Goal: Use online tool/utility: Utilize a website feature to perform a specific function

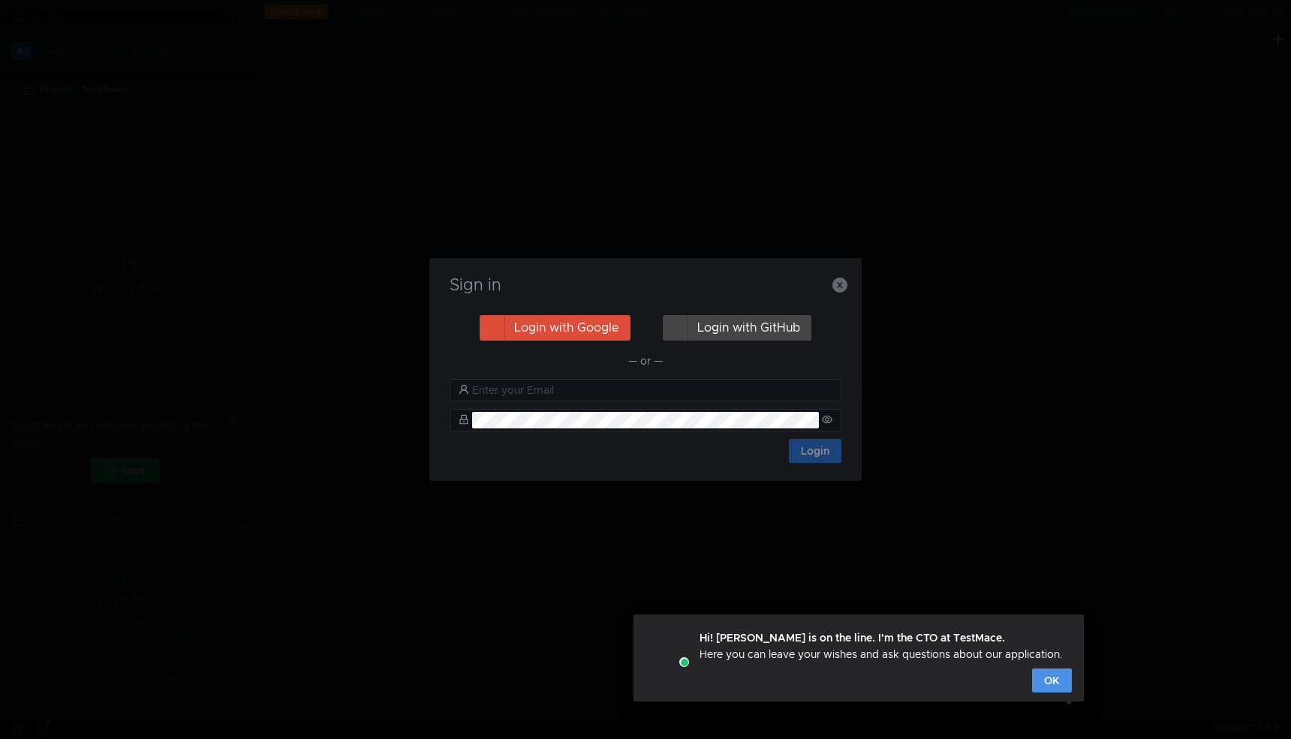
click at [1049, 683] on button "OK" at bounding box center [1052, 681] width 40 height 24
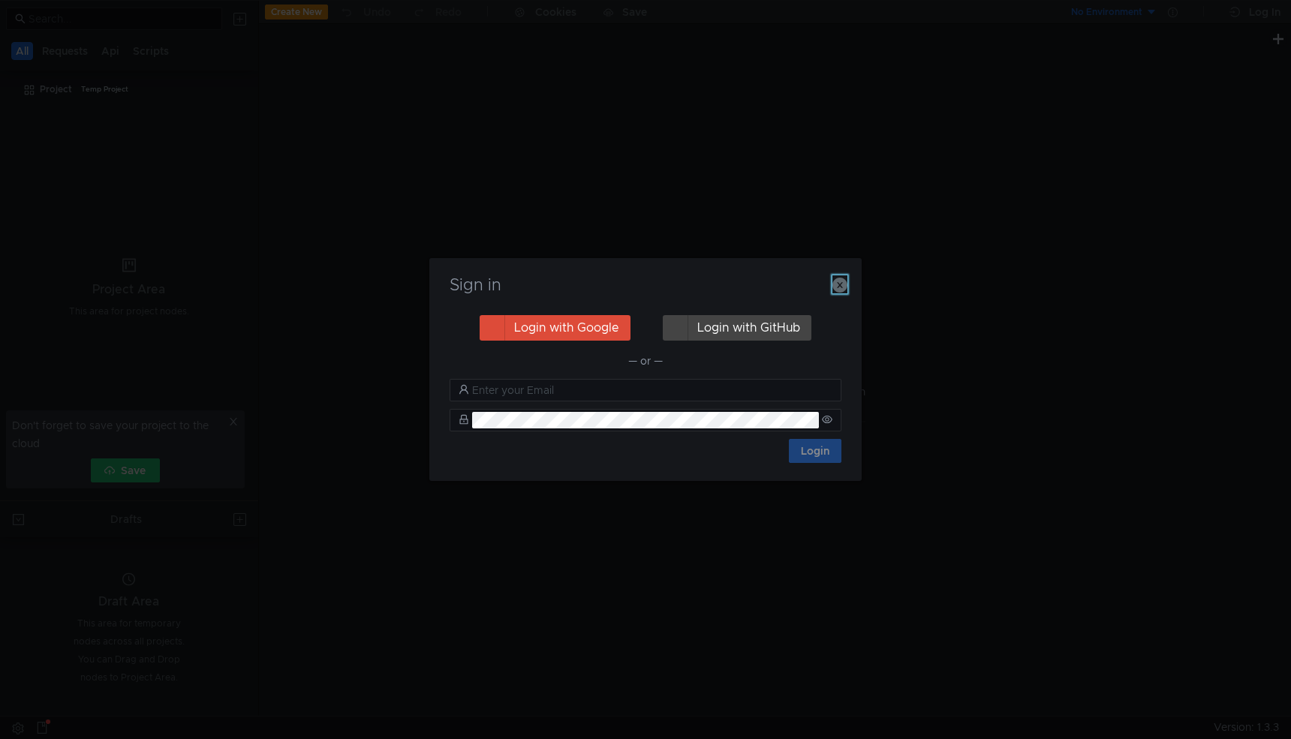
click at [840, 284] on icon "button" at bounding box center [839, 285] width 15 height 15
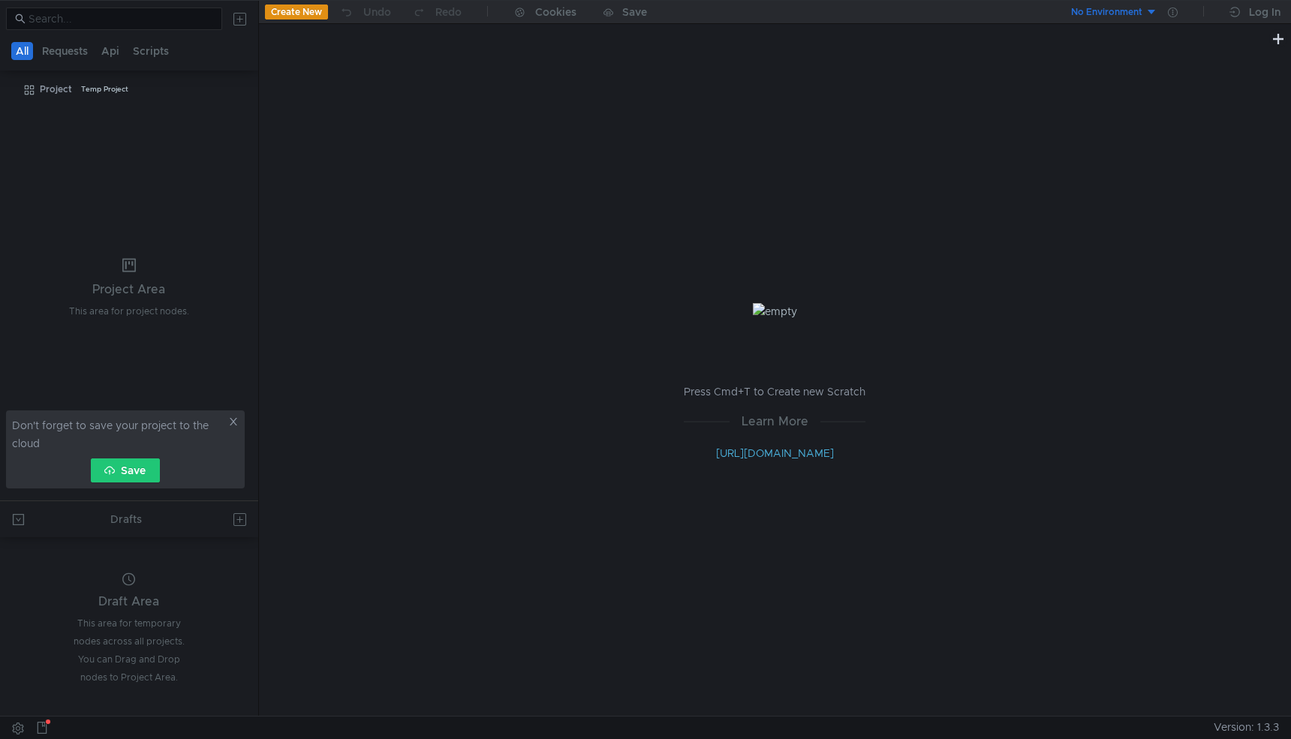
click at [300, 17] on button "Create New" at bounding box center [296, 12] width 63 height 15
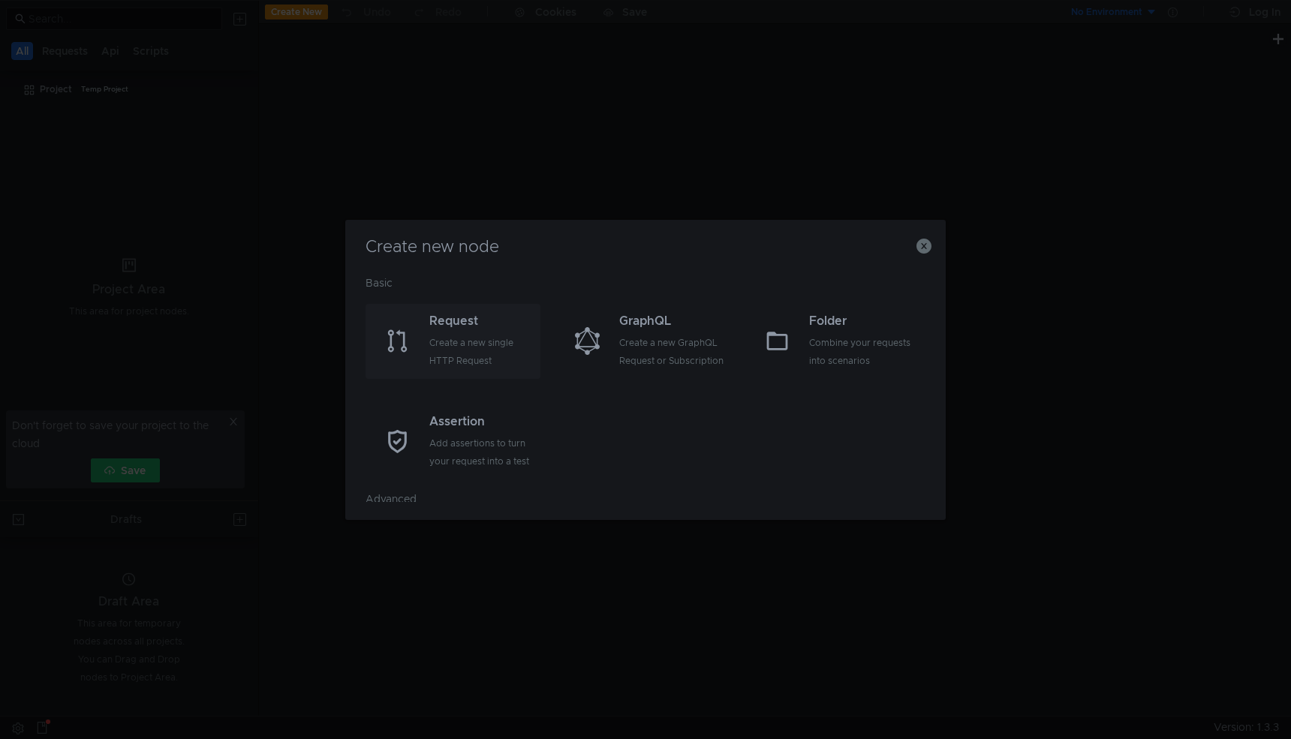
click at [463, 340] on div "Create a new single HTTP Request" at bounding box center [482, 352] width 107 height 36
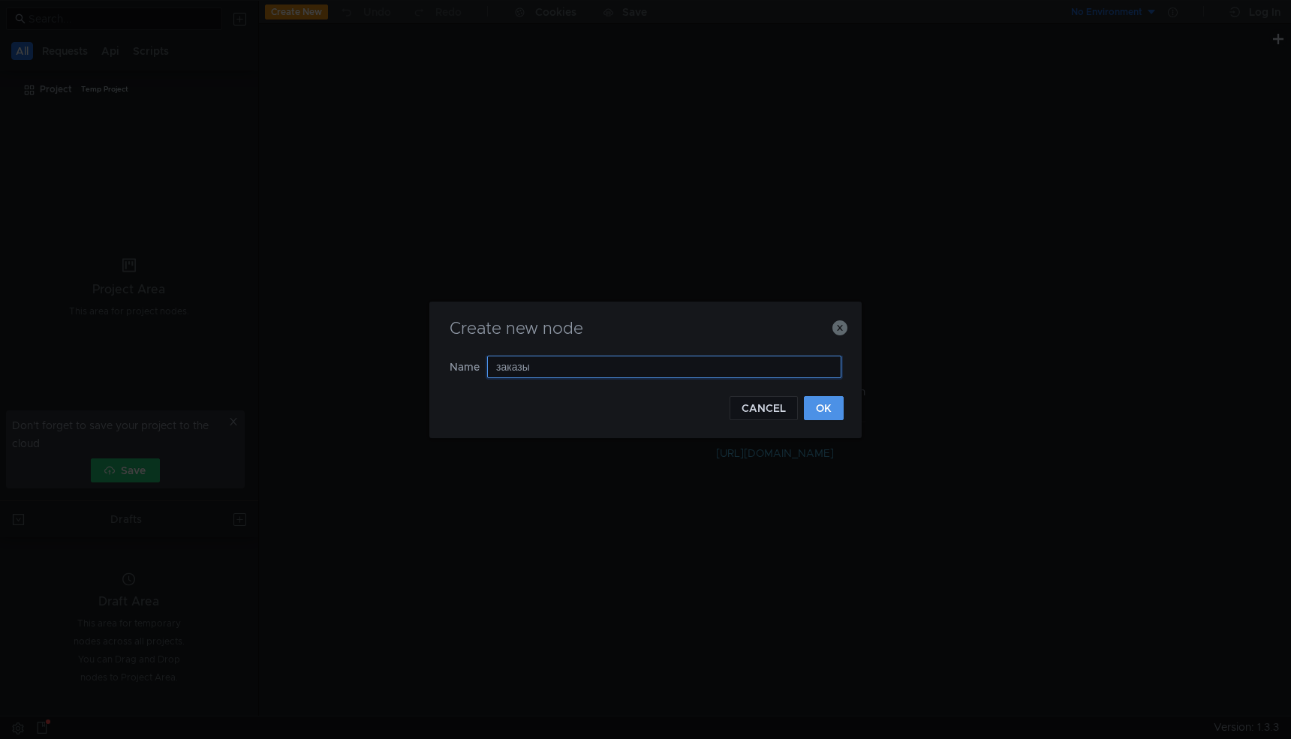
type input "заказы"
click at [813, 413] on button "OK" at bounding box center [824, 408] width 40 height 24
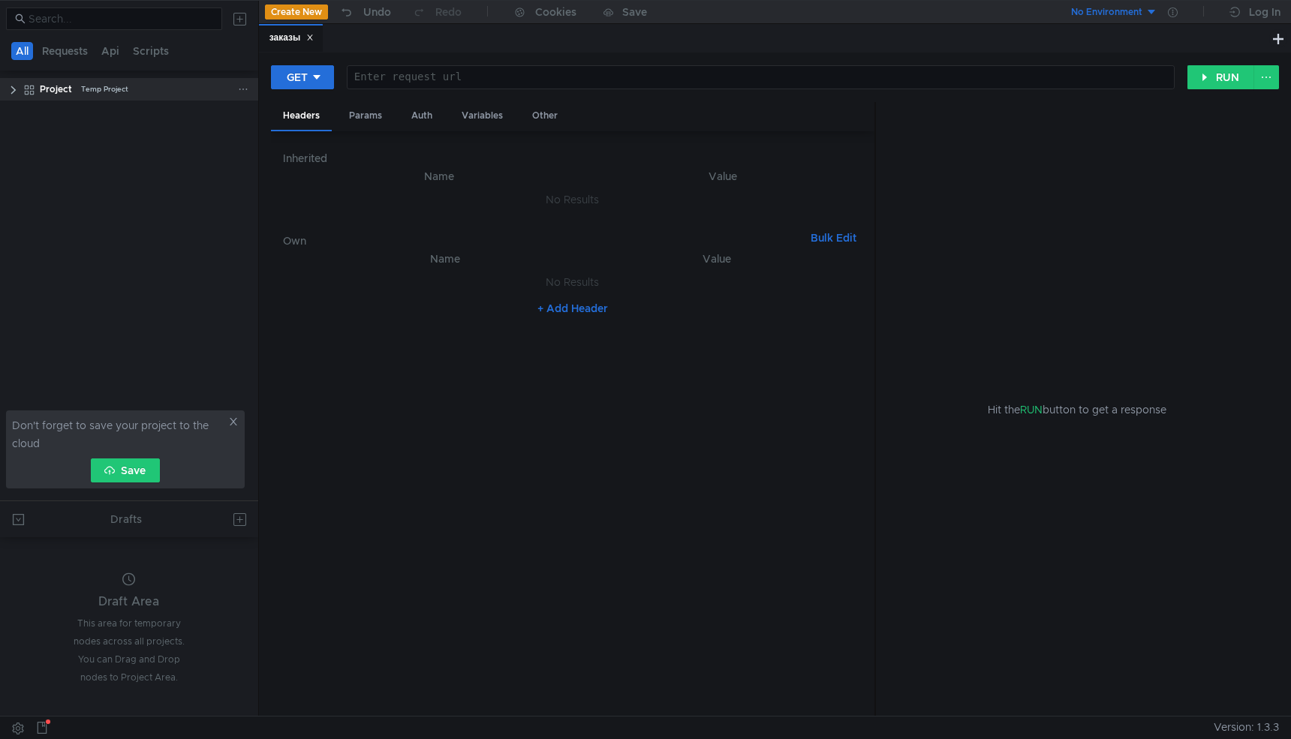
click at [66, 91] on div "Project" at bounding box center [56, 89] width 32 height 23
click at [302, 83] on div "GET" at bounding box center [297, 77] width 21 height 17
click at [307, 135] on li "POST" at bounding box center [303, 133] width 65 height 24
click at [503, 74] on div at bounding box center [764, 89] width 819 height 36
paste textarea "[URL][DOMAIN_NAME]"
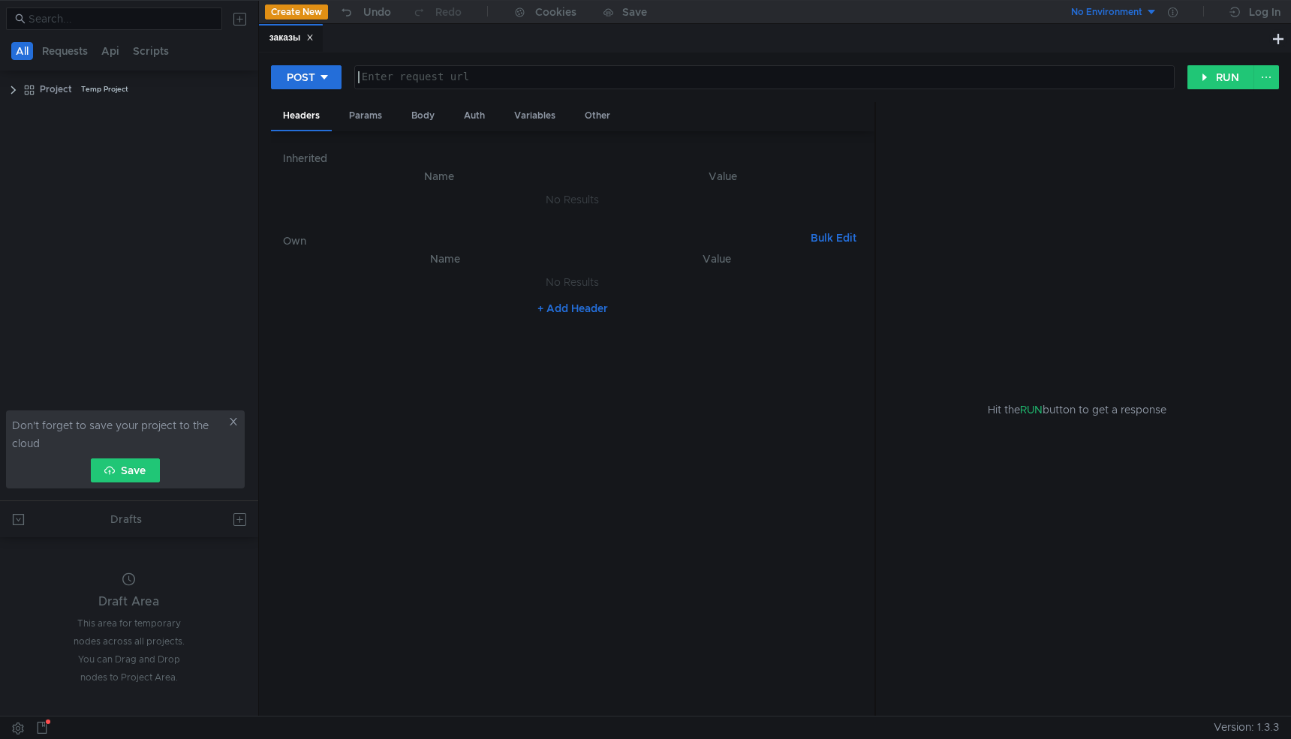
type textarea "[URL][DOMAIN_NAME]"
click at [425, 122] on div "Body" at bounding box center [422, 116] width 47 height 28
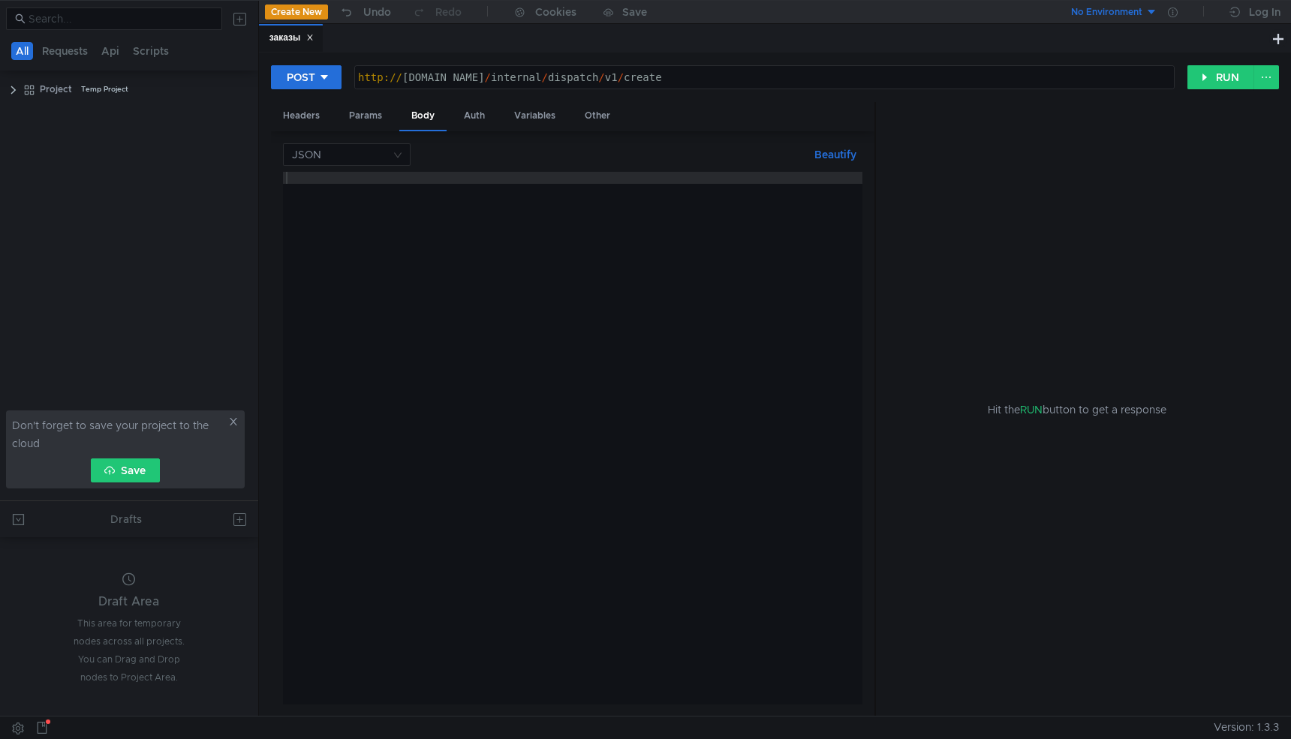
click at [444, 194] on div at bounding box center [572, 450] width 579 height 557
paste textarea "}"
type textarea "}"
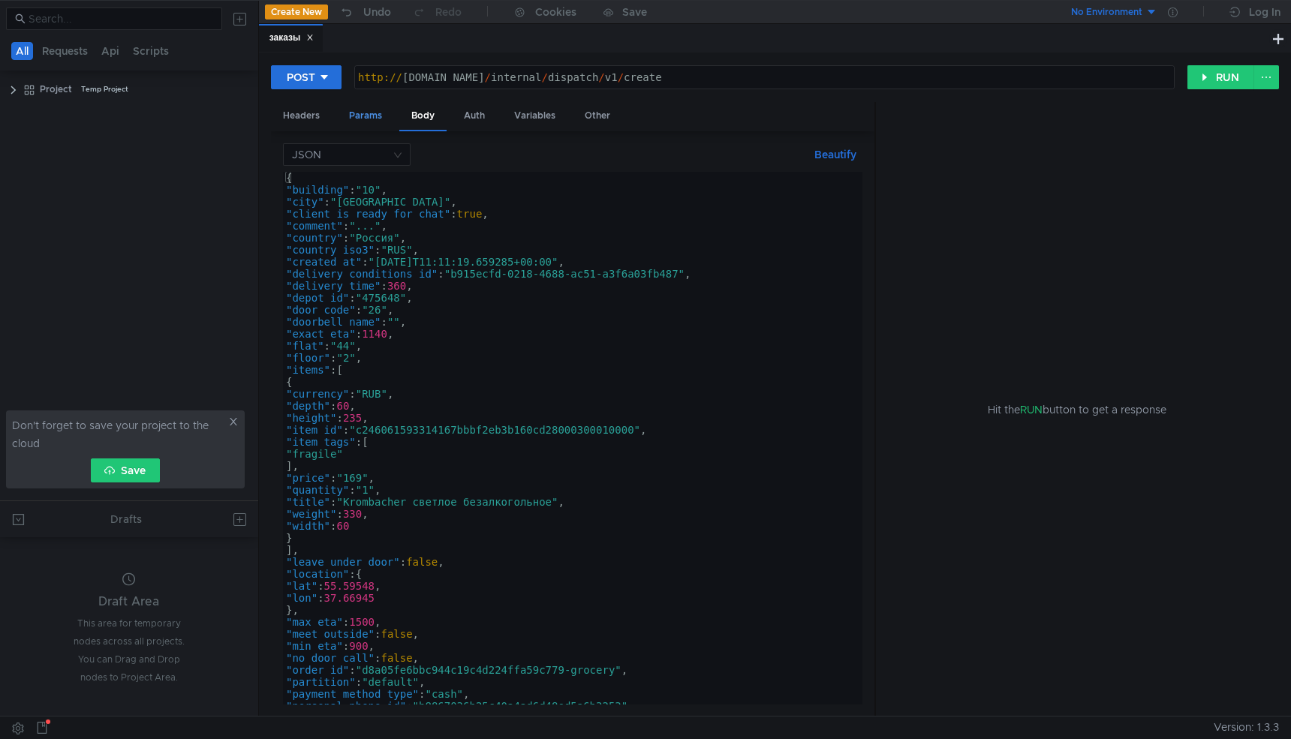
click at [377, 121] on div "Params" at bounding box center [365, 116] width 57 height 28
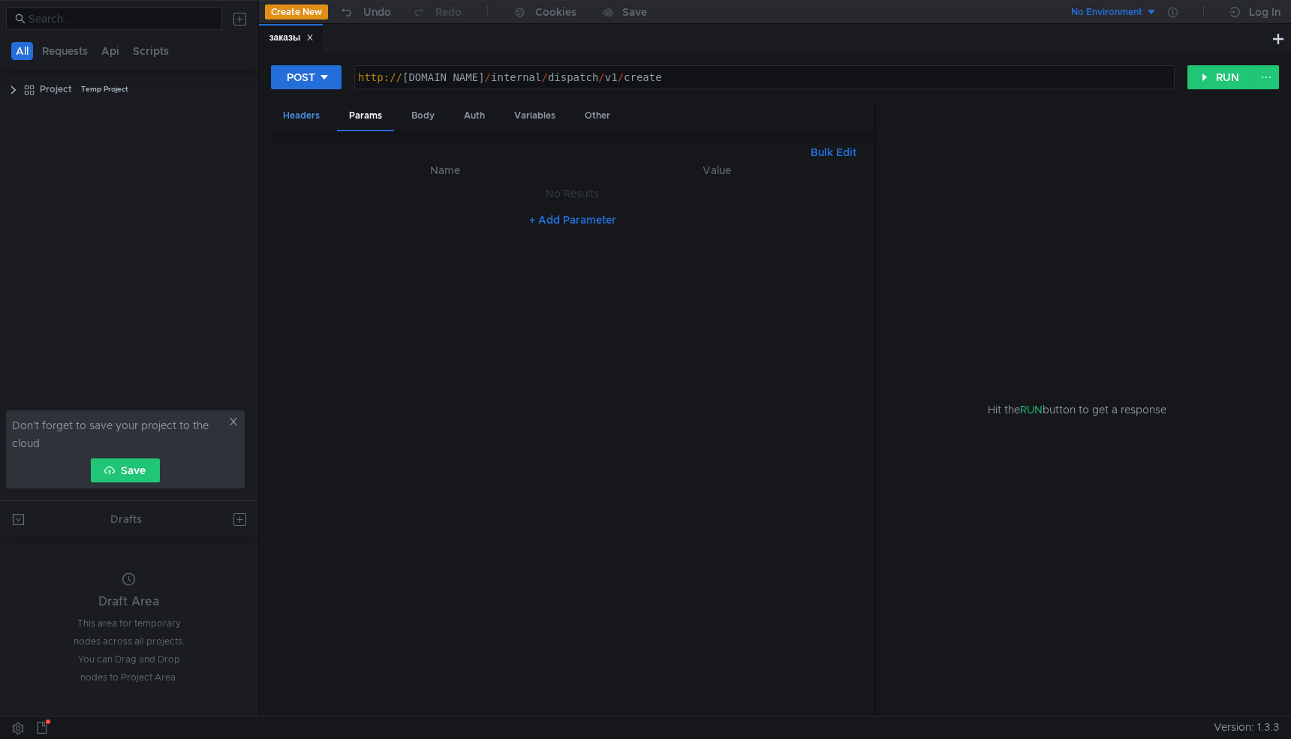
click at [313, 122] on div "Headers" at bounding box center [301, 116] width 61 height 28
click at [456, 270] on td "No Results" at bounding box center [572, 282] width 579 height 29
click at [399, 210] on td "No Results" at bounding box center [572, 199] width 579 height 29
click at [431, 182] on th "Name" at bounding box center [439, 176] width 289 height 18
click at [360, 170] on th "Name" at bounding box center [439, 176] width 289 height 18
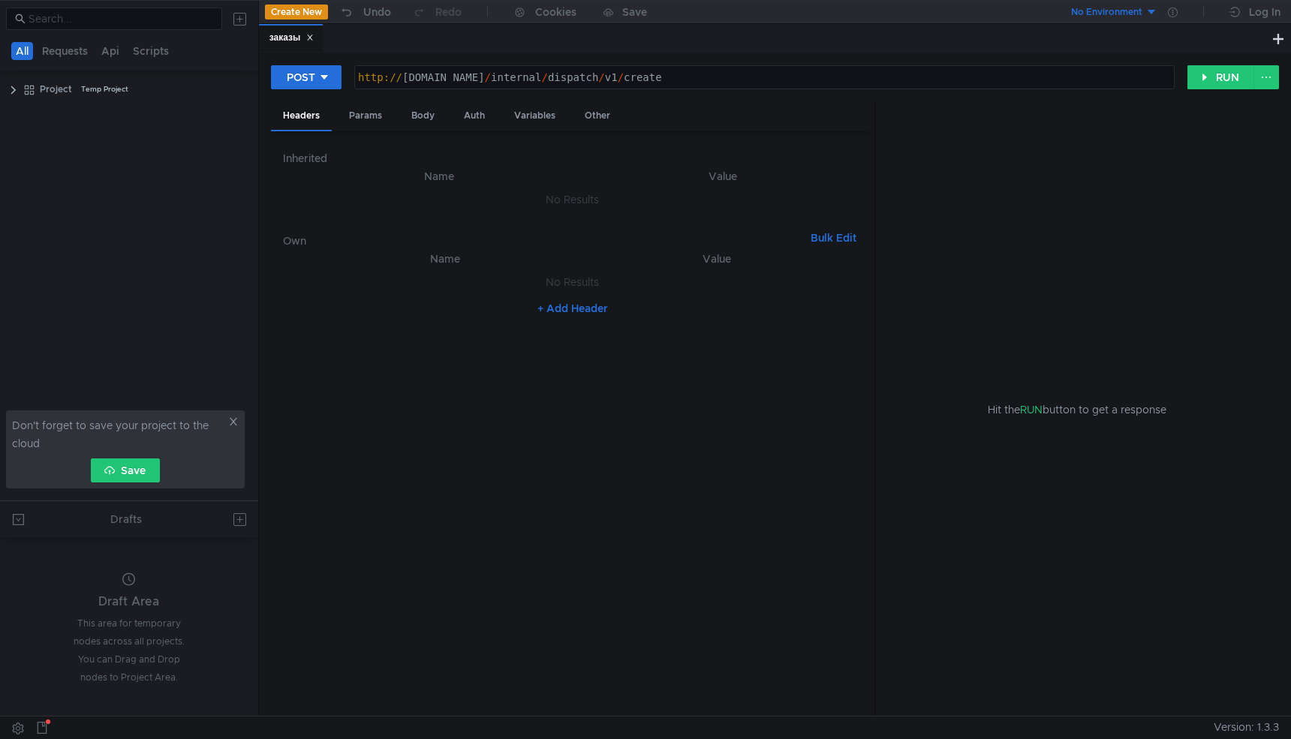
click at [337, 183] on th "Name" at bounding box center [439, 176] width 289 height 18
click at [699, 258] on th "Value" at bounding box center [716, 259] width 266 height 18
click at [704, 265] on th "Value" at bounding box center [716, 259] width 266 height 18
click at [586, 284] on nz-embed-empty "No Results" at bounding box center [571, 282] width 53 height 14
click at [458, 289] on td "No Results" at bounding box center [572, 282] width 579 height 29
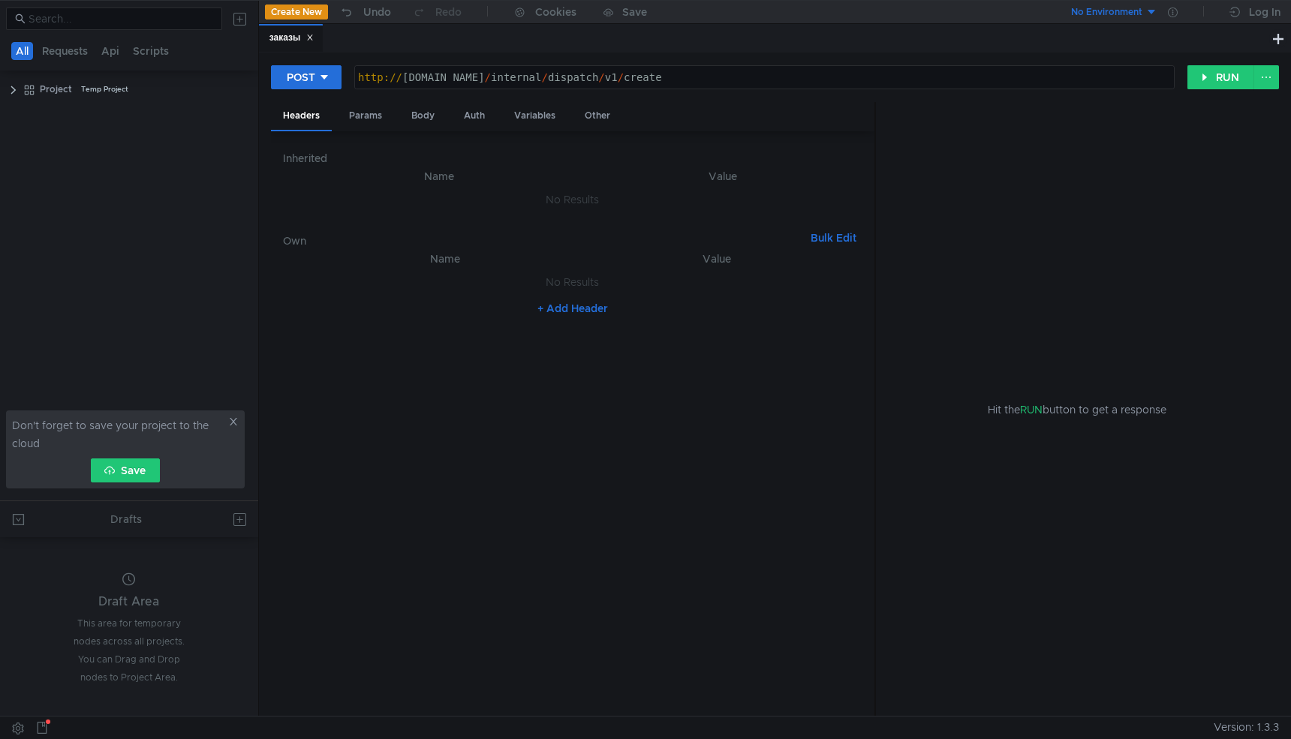
click at [374, 272] on td "No Results" at bounding box center [572, 282] width 579 height 29
click at [344, 189] on td "No Results" at bounding box center [572, 199] width 579 height 29
click at [323, 180] on th "Name" at bounding box center [439, 176] width 289 height 18
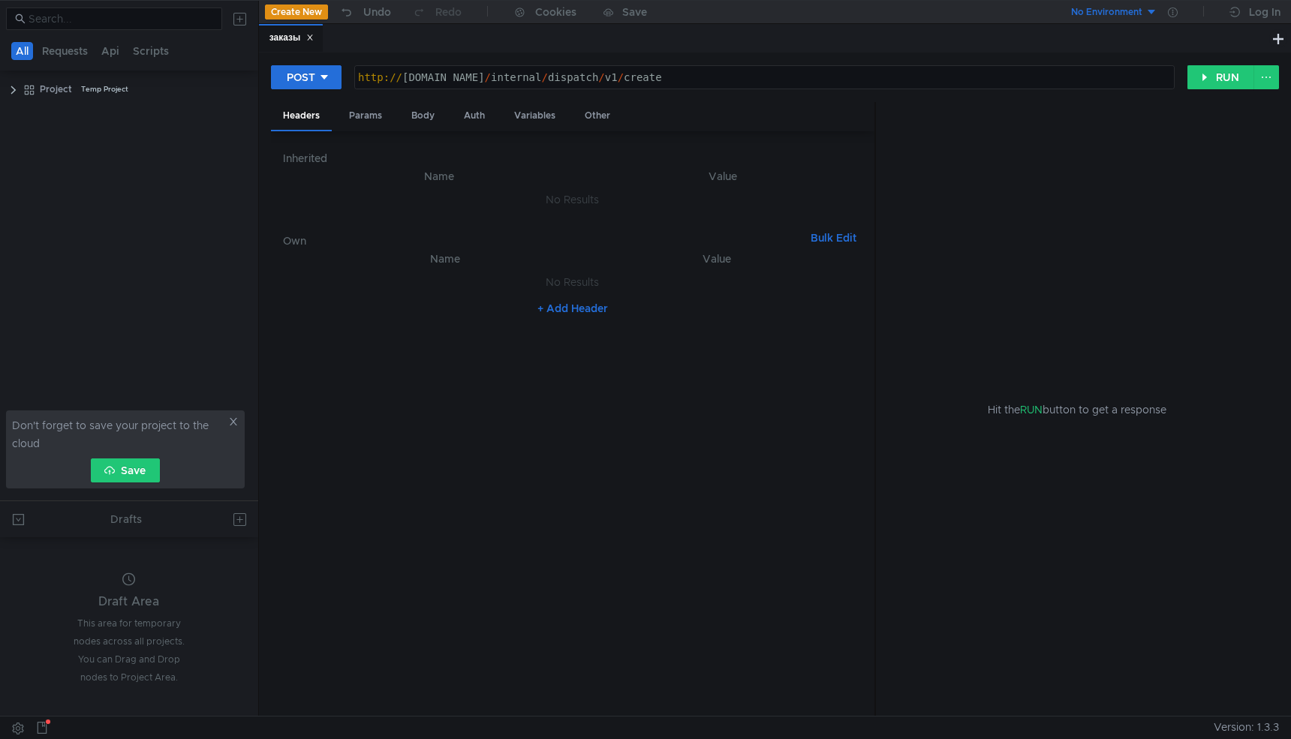
click at [446, 186] on td "No Results" at bounding box center [572, 199] width 579 height 29
click at [547, 198] on nz-embed-empty "No Results" at bounding box center [571, 200] width 53 height 14
click at [563, 218] on div "Inherited Name Value No Results Own Bulk Edit XXXXXXXXXXXXXXXXXXXXXXXXXXXXXXXXX…" at bounding box center [572, 423] width 579 height 561
click at [573, 213] on td "No Results" at bounding box center [572, 199] width 579 height 29
click at [849, 234] on button "Bulk Edit" at bounding box center [833, 238] width 58 height 18
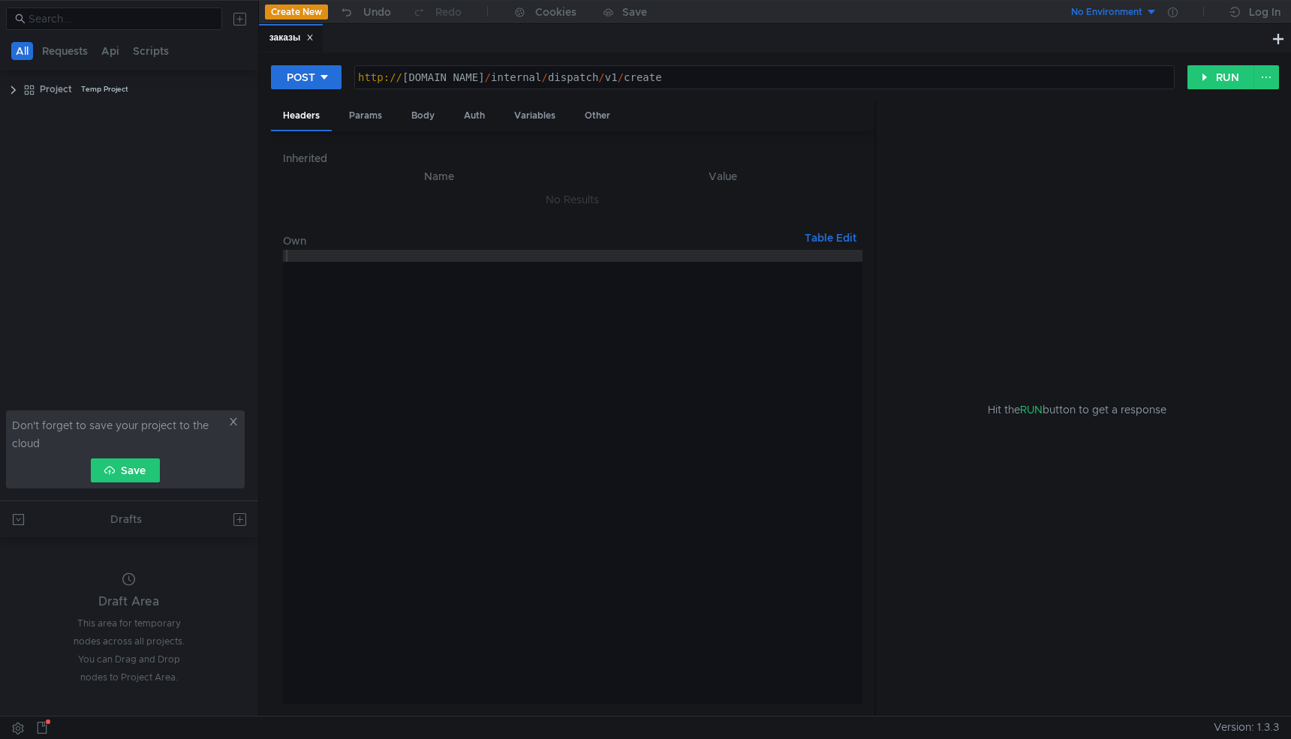
click at [828, 242] on button "Table Edit" at bounding box center [830, 238] width 64 height 18
click at [587, 121] on div "Other" at bounding box center [598, 116] width 50 height 28
click at [416, 115] on div "Body" at bounding box center [422, 116] width 47 height 28
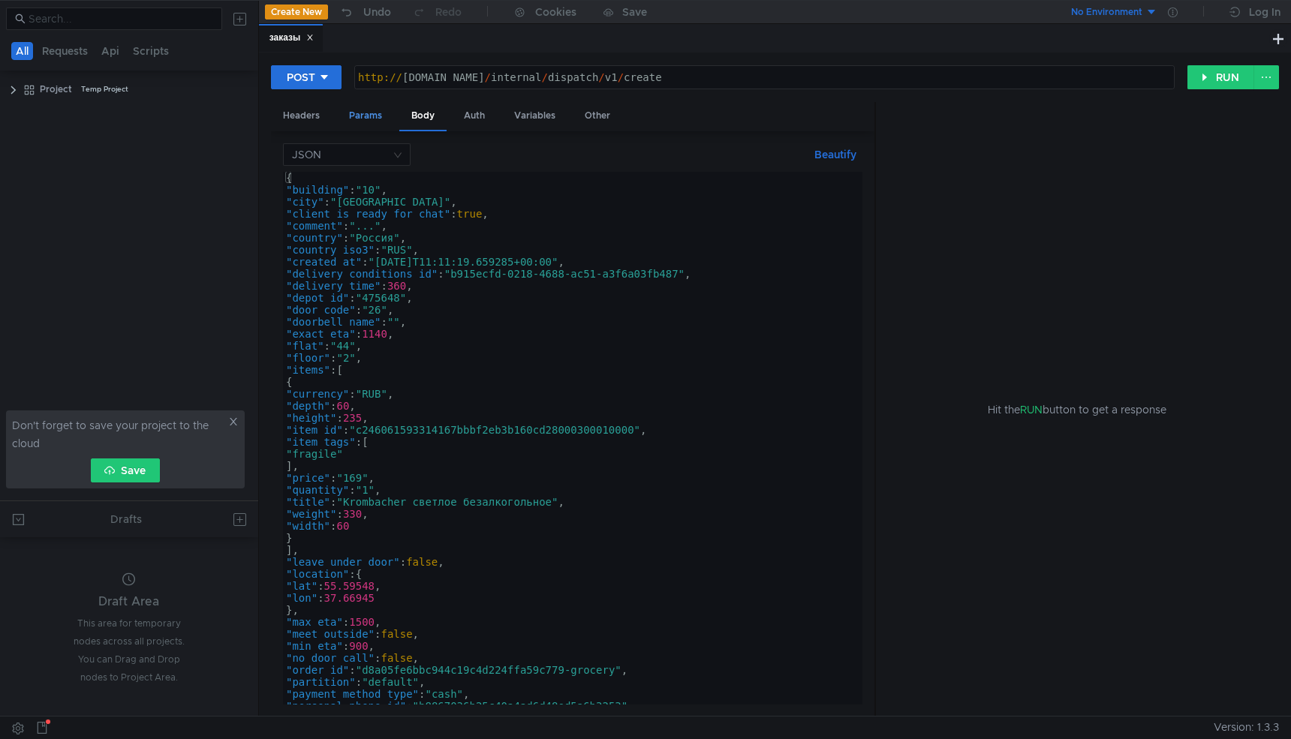
click at [365, 113] on div "Params" at bounding box center [365, 116] width 57 height 28
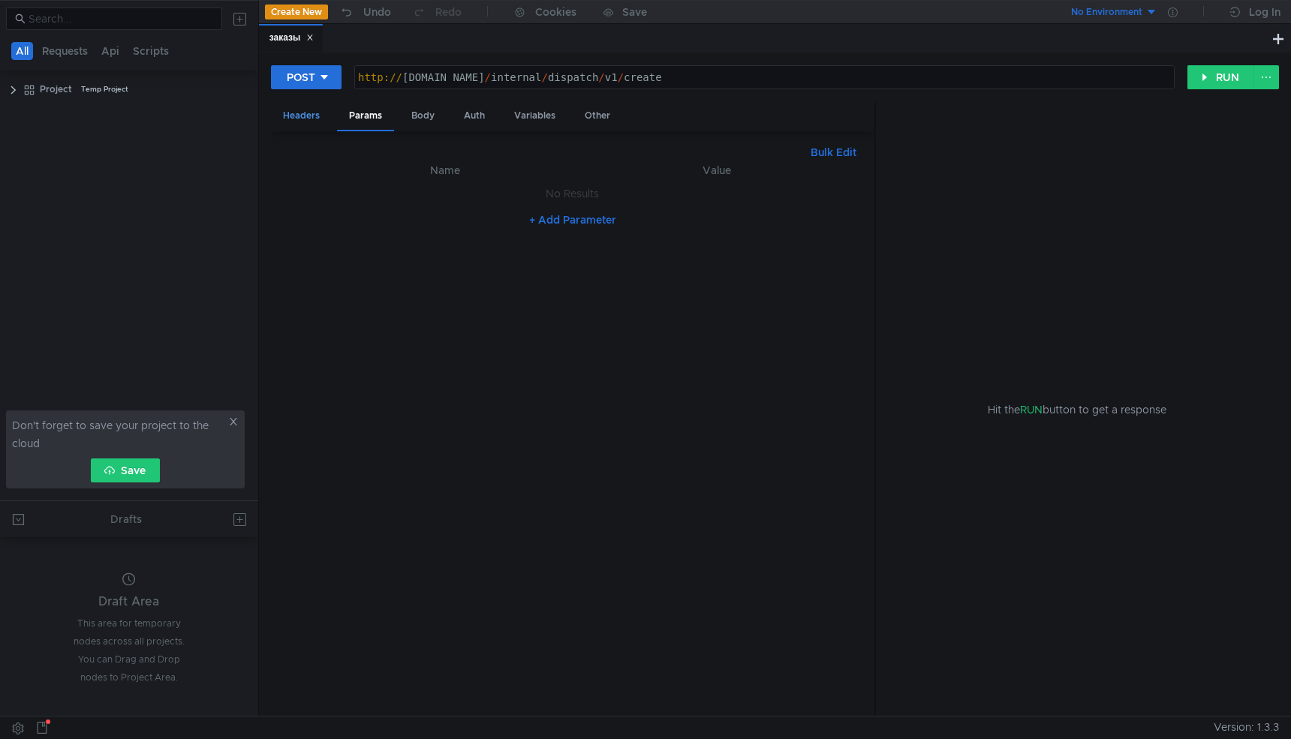
click at [307, 117] on div "Headers" at bounding box center [301, 116] width 61 height 28
click at [354, 119] on div "Params" at bounding box center [365, 116] width 57 height 28
click at [555, 230] on div "+ Add Parameter" at bounding box center [572, 220] width 579 height 24
click at [556, 229] on div "+ Add Parameter" at bounding box center [572, 220] width 579 height 24
click at [567, 222] on button "+ Add Parameter" at bounding box center [572, 220] width 99 height 18
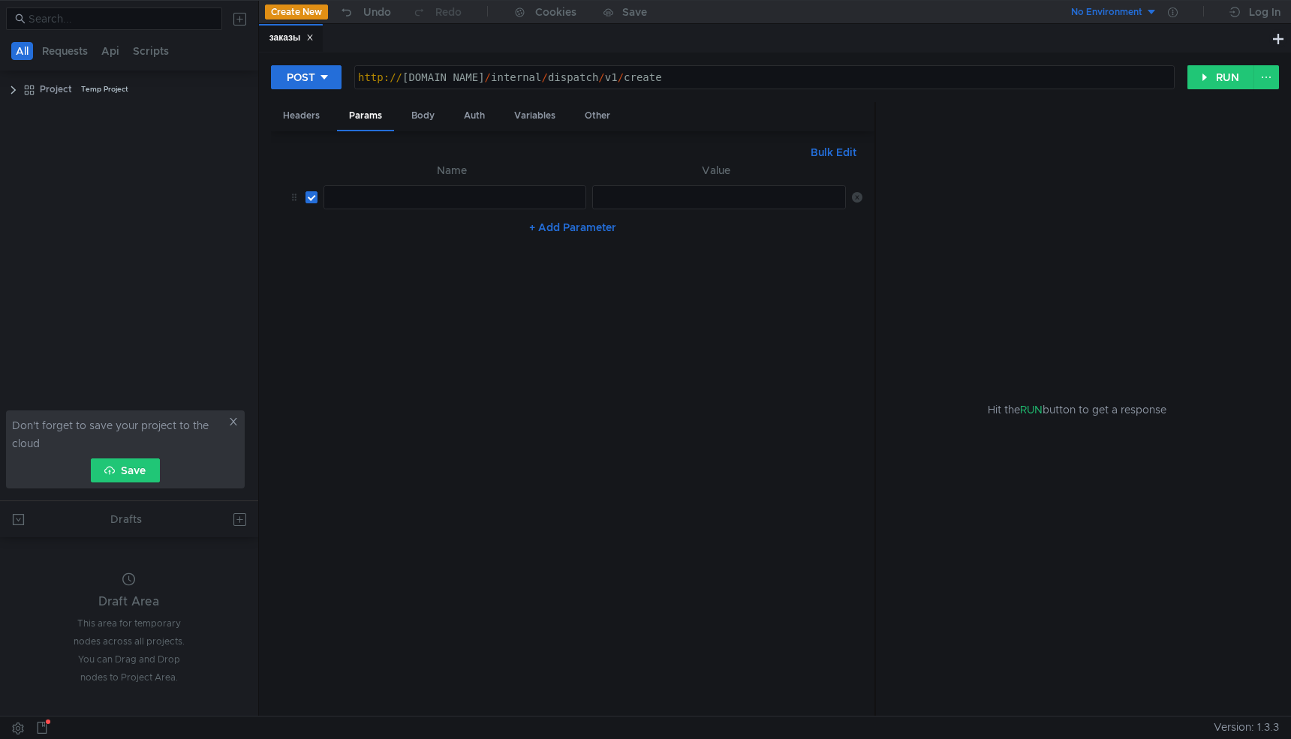
click at [474, 186] on div at bounding box center [454, 197] width 261 height 23
click at [317, 14] on button "Create New" at bounding box center [296, 12] width 63 height 15
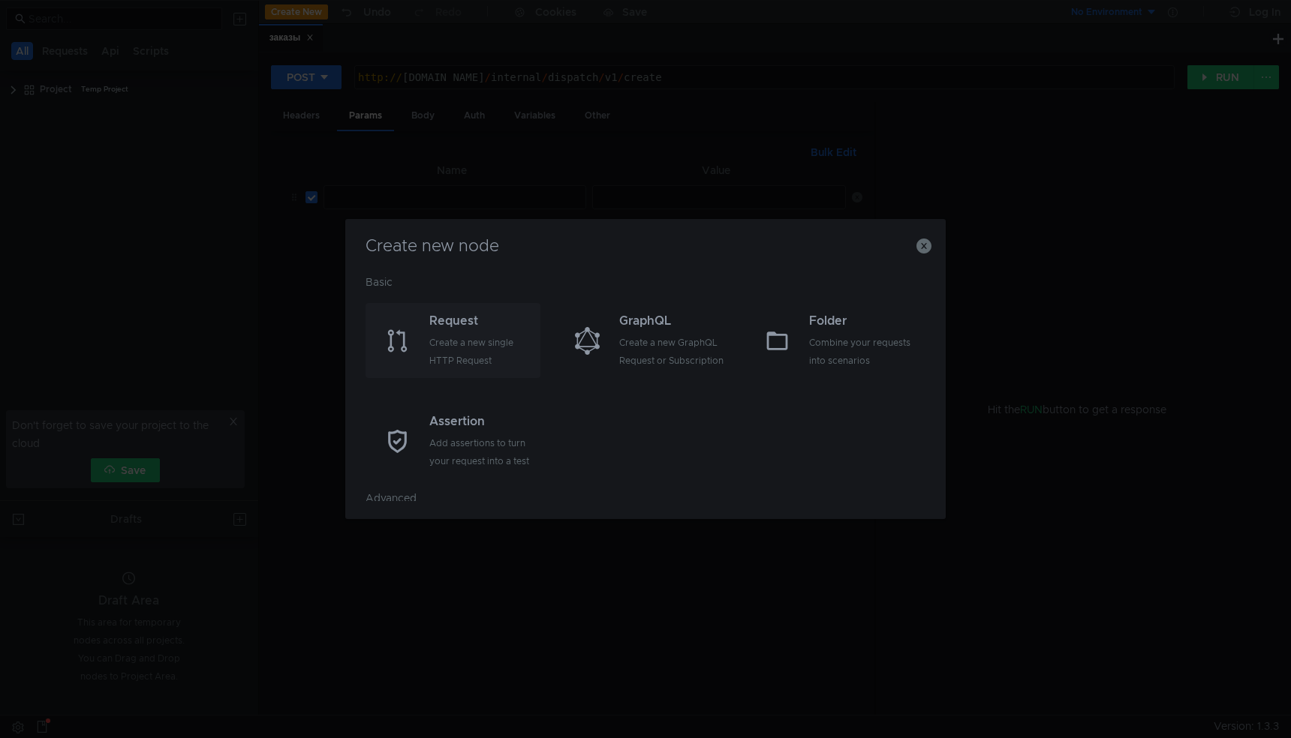
click at [497, 326] on div "Request" at bounding box center [482, 321] width 107 height 18
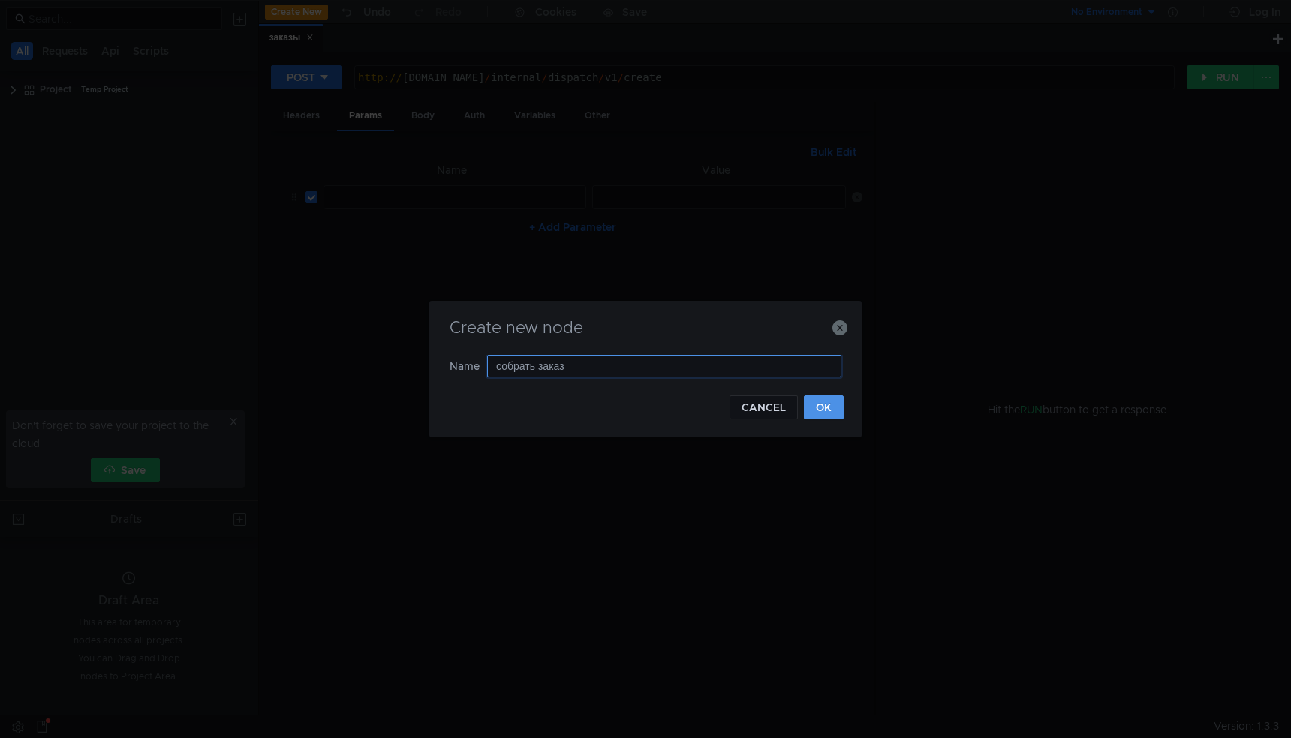
type input "собрать заказ"
click at [837, 407] on button "OK" at bounding box center [824, 407] width 40 height 24
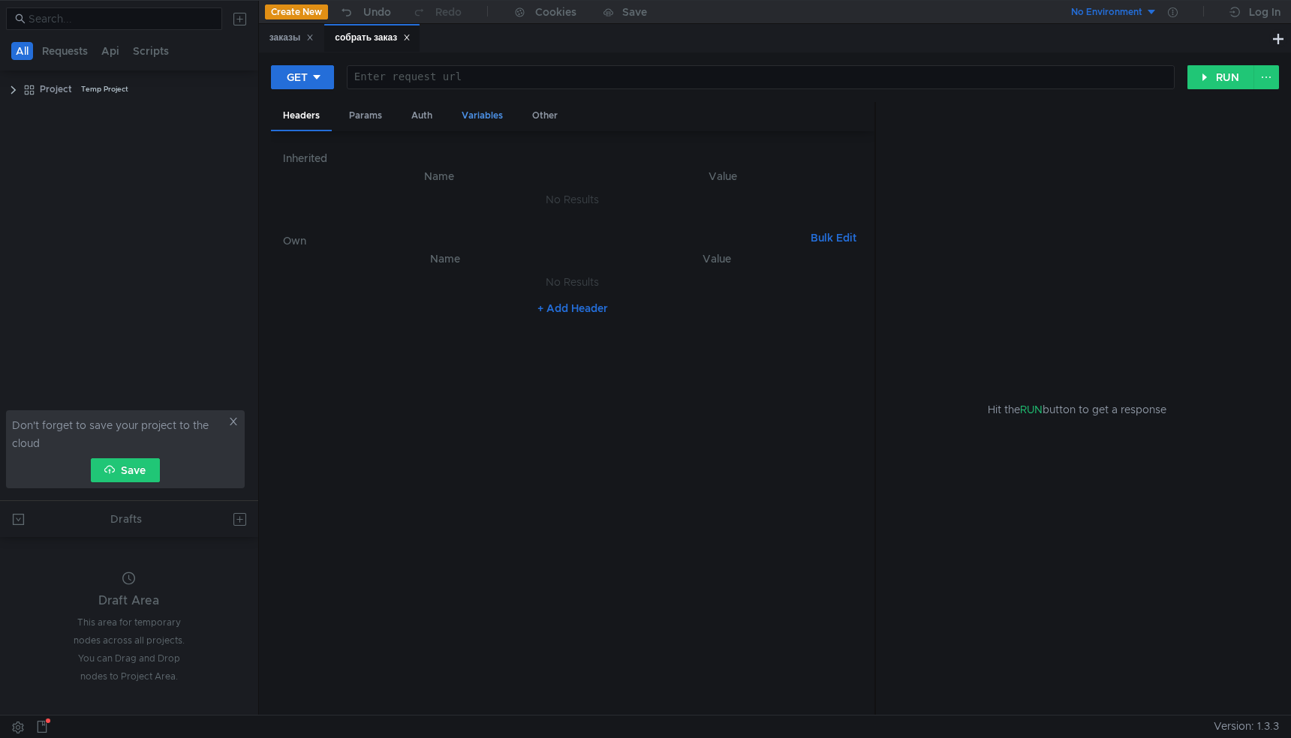
click at [479, 118] on div "Variables" at bounding box center [481, 116] width 65 height 28
click at [423, 116] on div "Auth" at bounding box center [421, 116] width 45 height 28
click at [371, 124] on div "Params" at bounding box center [365, 116] width 57 height 28
click at [537, 119] on div "Other" at bounding box center [545, 116] width 50 height 28
click at [311, 115] on div "Headers" at bounding box center [301, 116] width 61 height 28
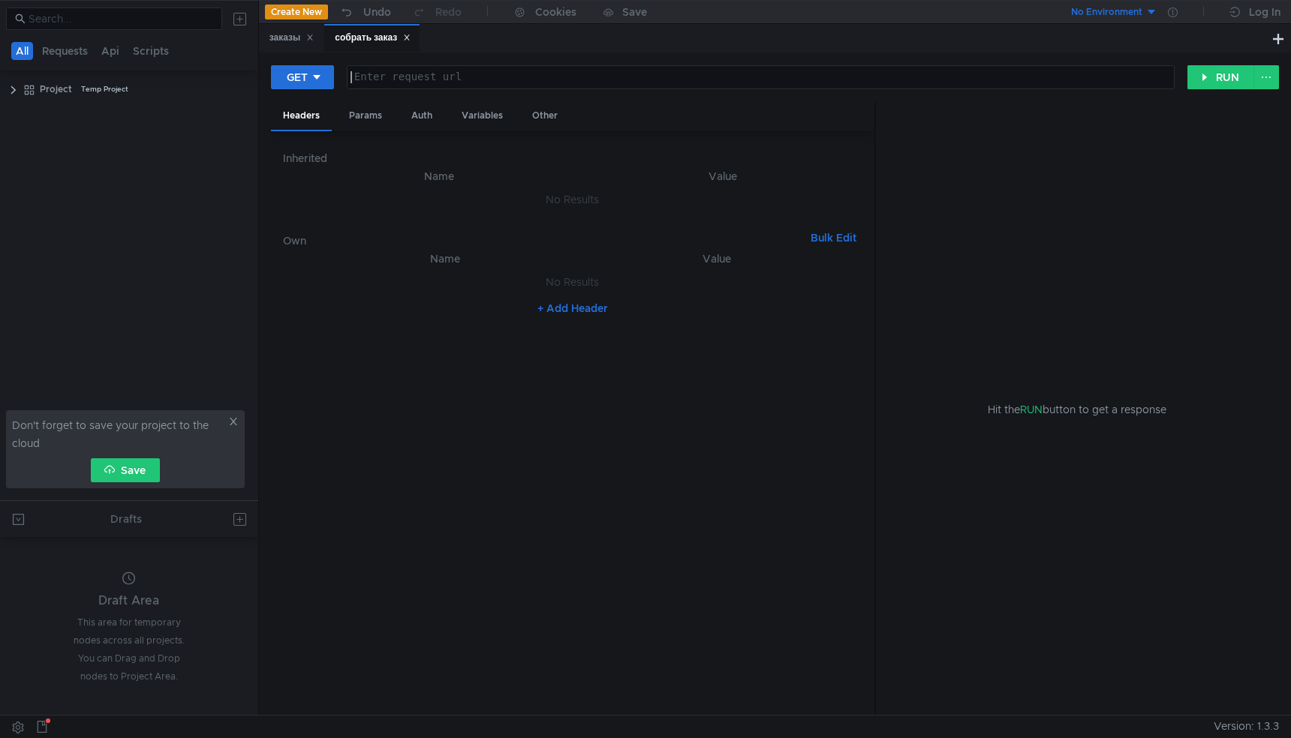
click at [422, 77] on div at bounding box center [760, 89] width 826 height 36
paste textarea "[URL][DOMAIN_NAME]"
type textarea "[URL][DOMAIN_NAME]"
click at [614, 110] on div "Headers Params Auth Variables Other" at bounding box center [572, 116] width 603 height 29
click at [544, 109] on div "Other" at bounding box center [545, 116] width 50 height 28
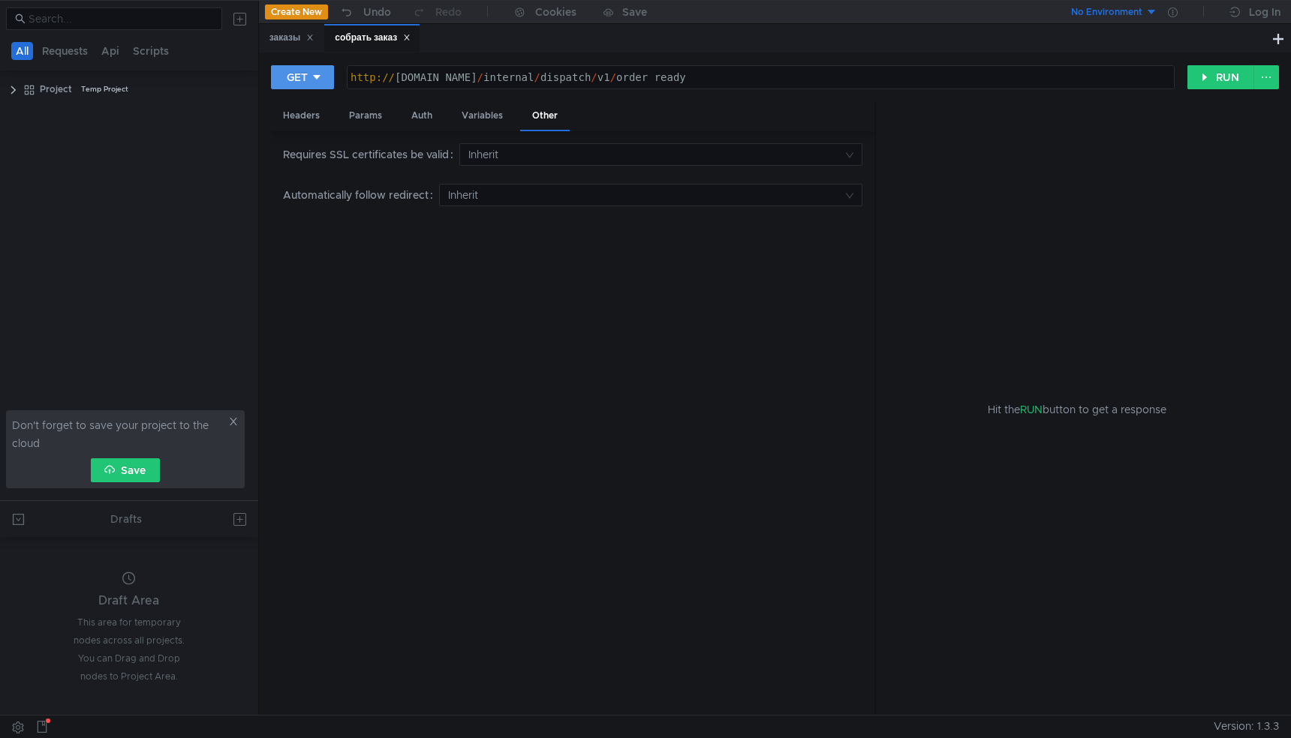
click at [312, 87] on button "GET" at bounding box center [302, 77] width 63 height 24
click at [310, 135] on li "POST" at bounding box center [303, 133] width 65 height 24
click at [429, 119] on div "Body" at bounding box center [422, 116] width 47 height 28
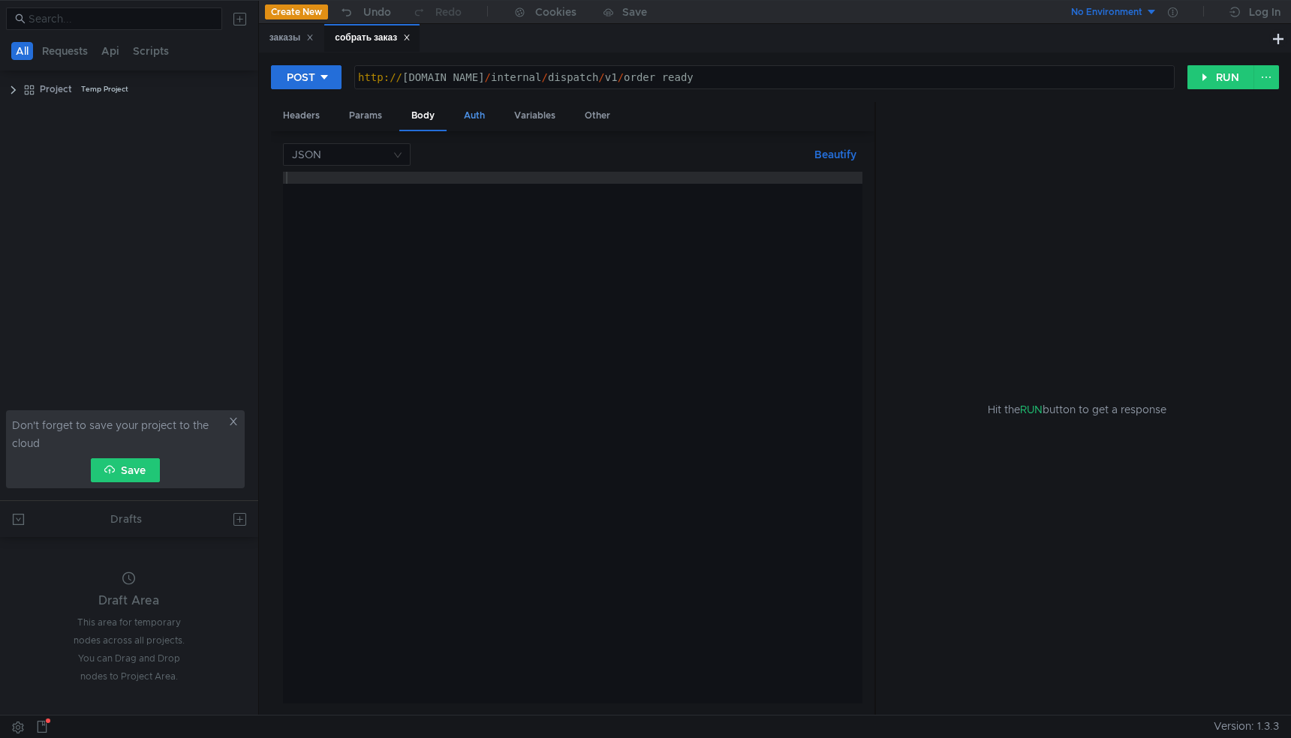
click at [480, 123] on div "Auth" at bounding box center [474, 116] width 45 height 28
click at [416, 120] on div "Body" at bounding box center [422, 116] width 47 height 28
click at [642, 176] on div at bounding box center [572, 450] width 579 height 556
paste textarea "}"
type textarea "}"
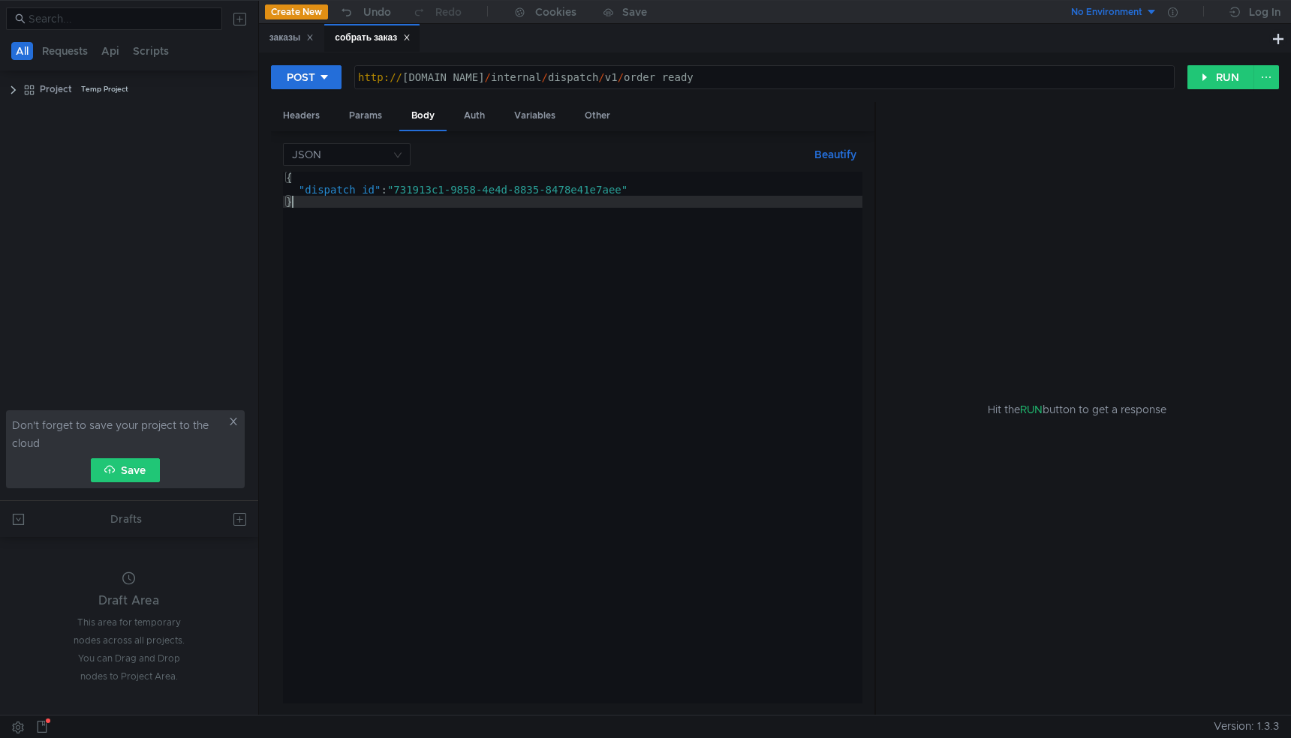
click at [308, 13] on button "Create New" at bounding box center [296, 12] width 63 height 15
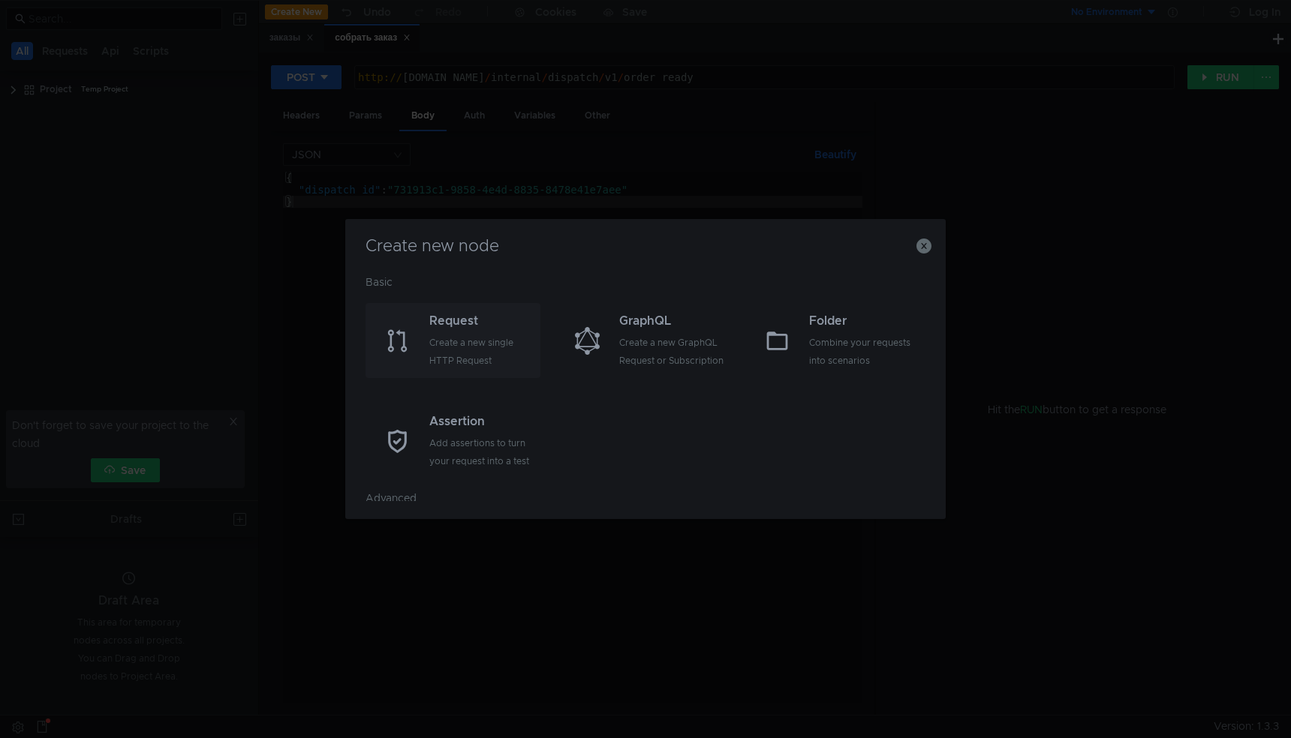
click at [490, 328] on div "Request" at bounding box center [482, 321] width 107 height 18
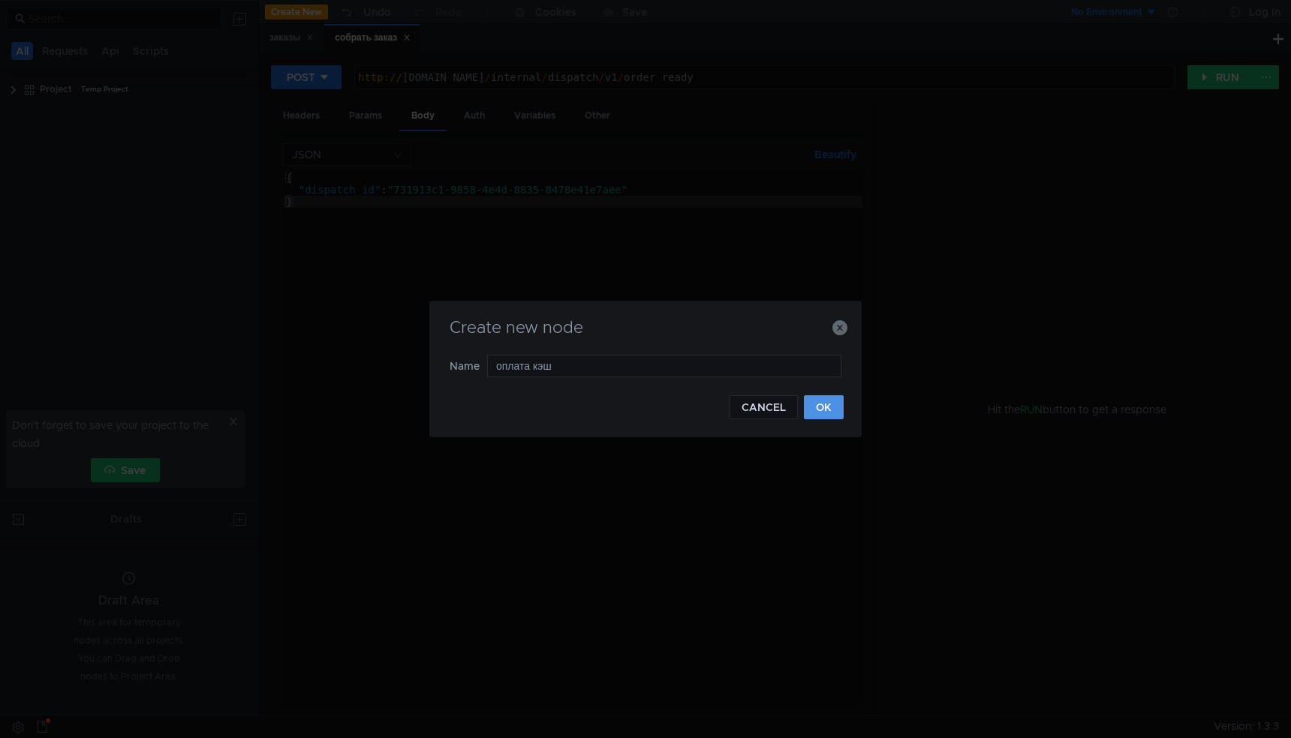
type input "оплата кэш"
click at [832, 410] on button "OK" at bounding box center [824, 407] width 40 height 24
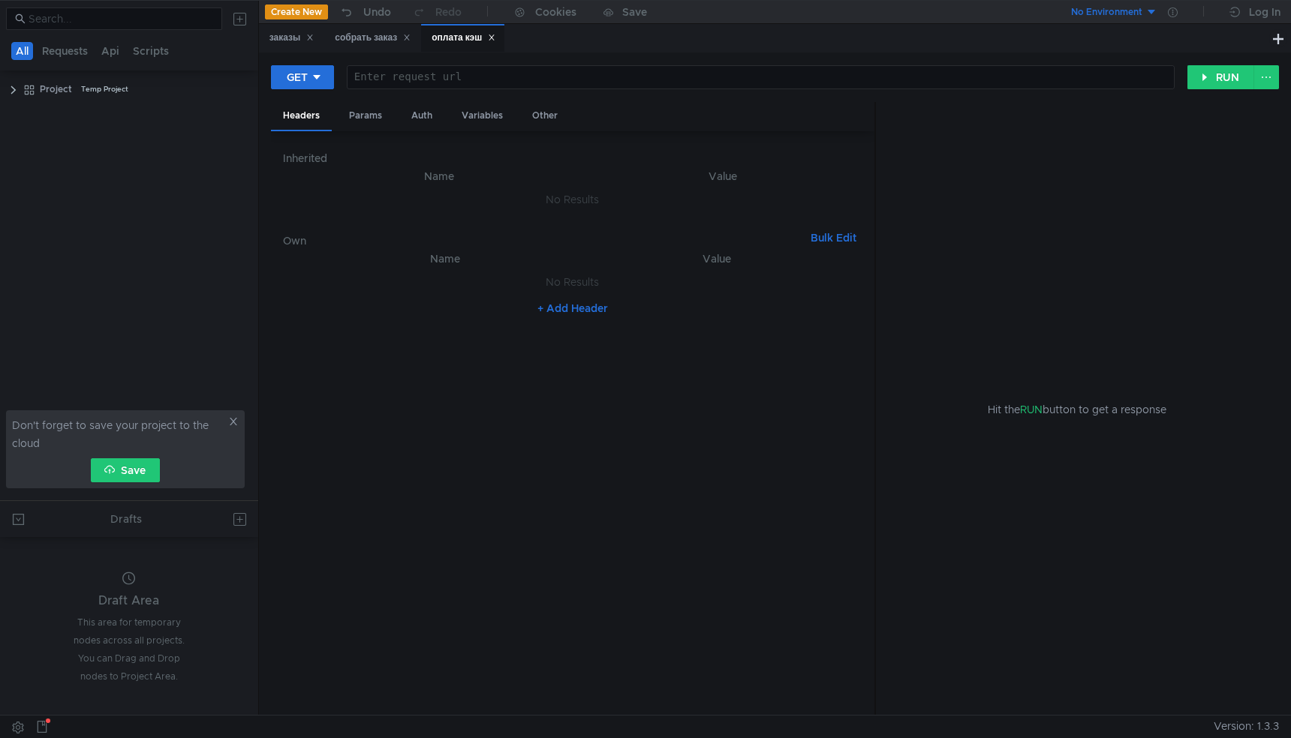
click at [288, 11] on button "Create New" at bounding box center [296, 12] width 63 height 15
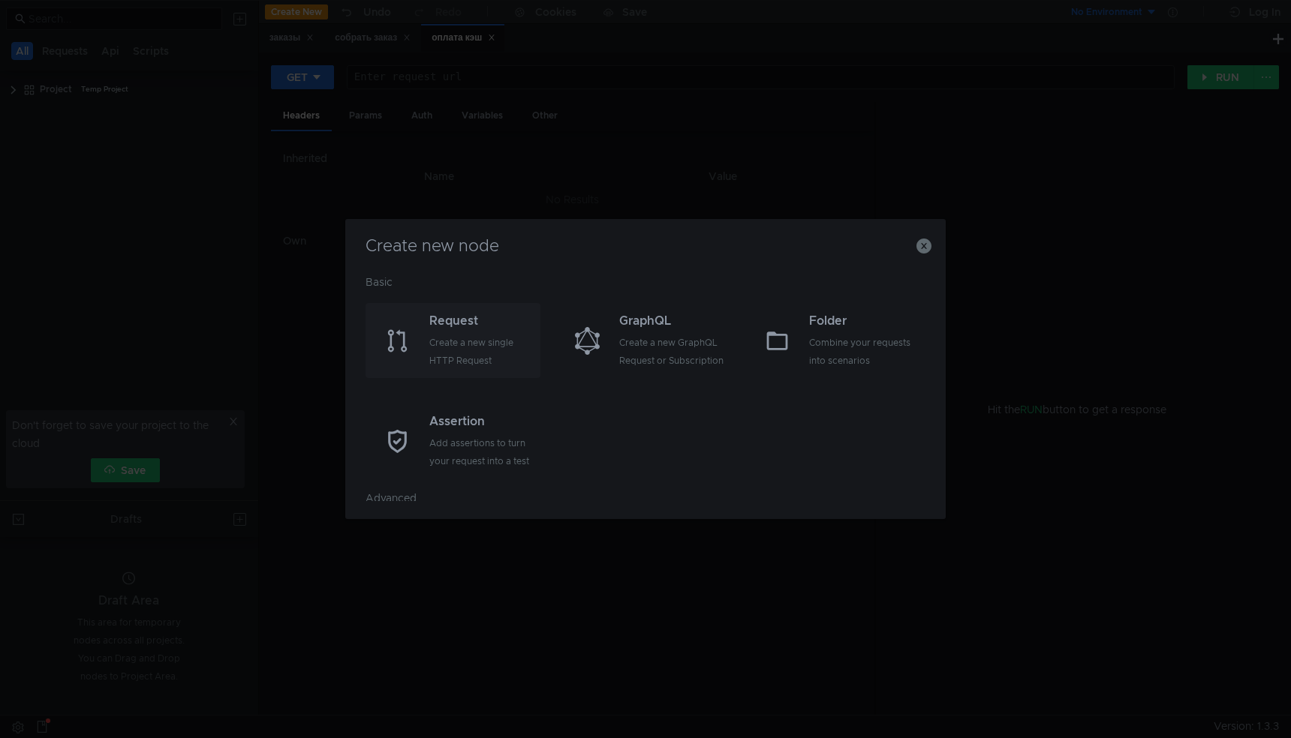
click at [475, 326] on div "Request" at bounding box center [482, 321] width 107 height 18
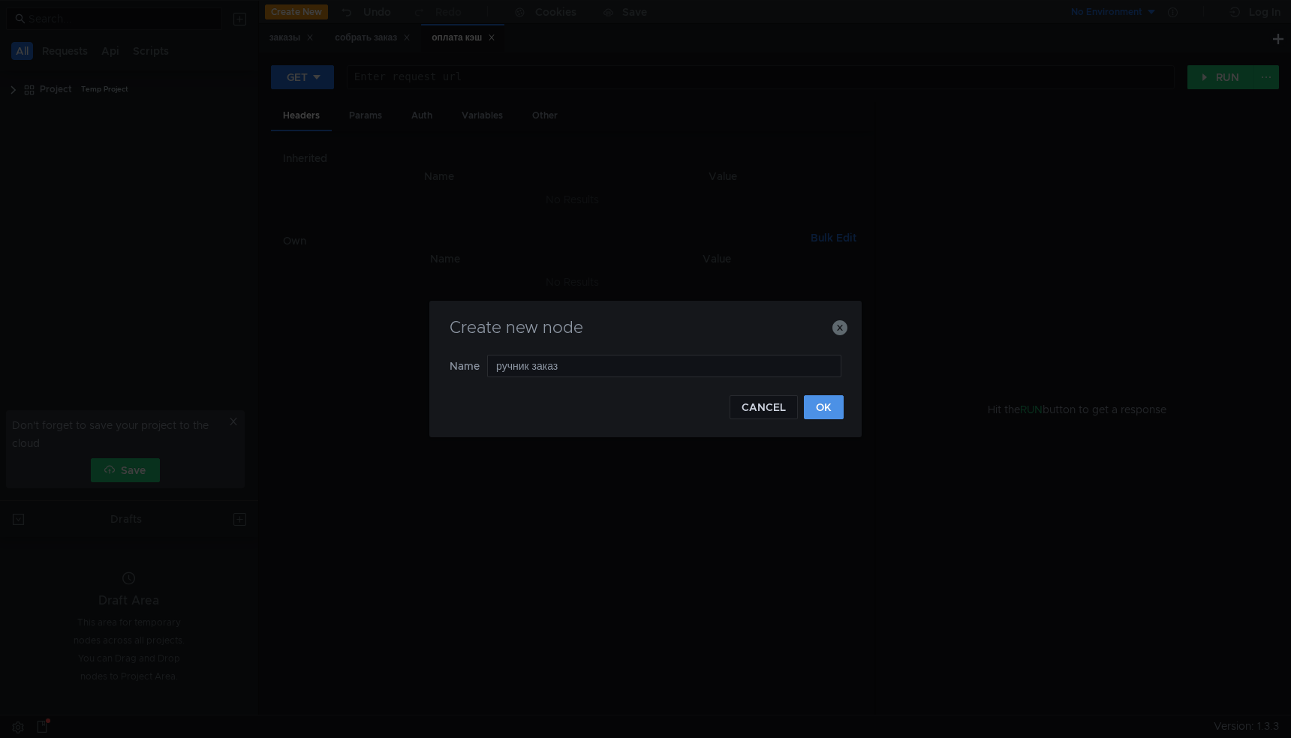
type input "ручник заказ"
click at [842, 407] on button "OK" at bounding box center [824, 407] width 40 height 24
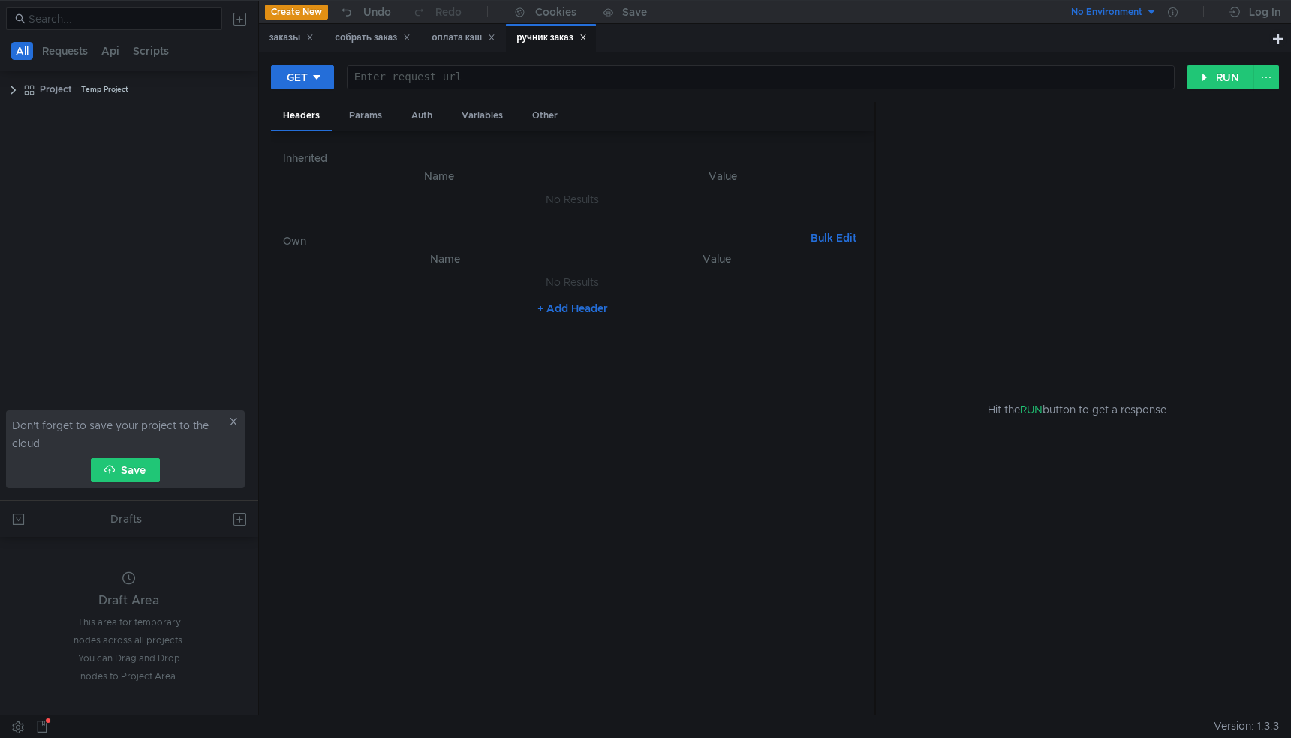
click at [293, 94] on div "GET Enter request url ההההההההההההההההההההההההההההההההההההההההההההההההההההההההה…" at bounding box center [775, 84] width 1008 height 38
click at [308, 79] on button "GET" at bounding box center [302, 77] width 63 height 24
click at [305, 131] on li "POST" at bounding box center [303, 133] width 65 height 24
click at [474, 37] on div "оплата кэш" at bounding box center [463, 38] width 64 height 16
click at [309, 72] on button "GET" at bounding box center [302, 77] width 63 height 24
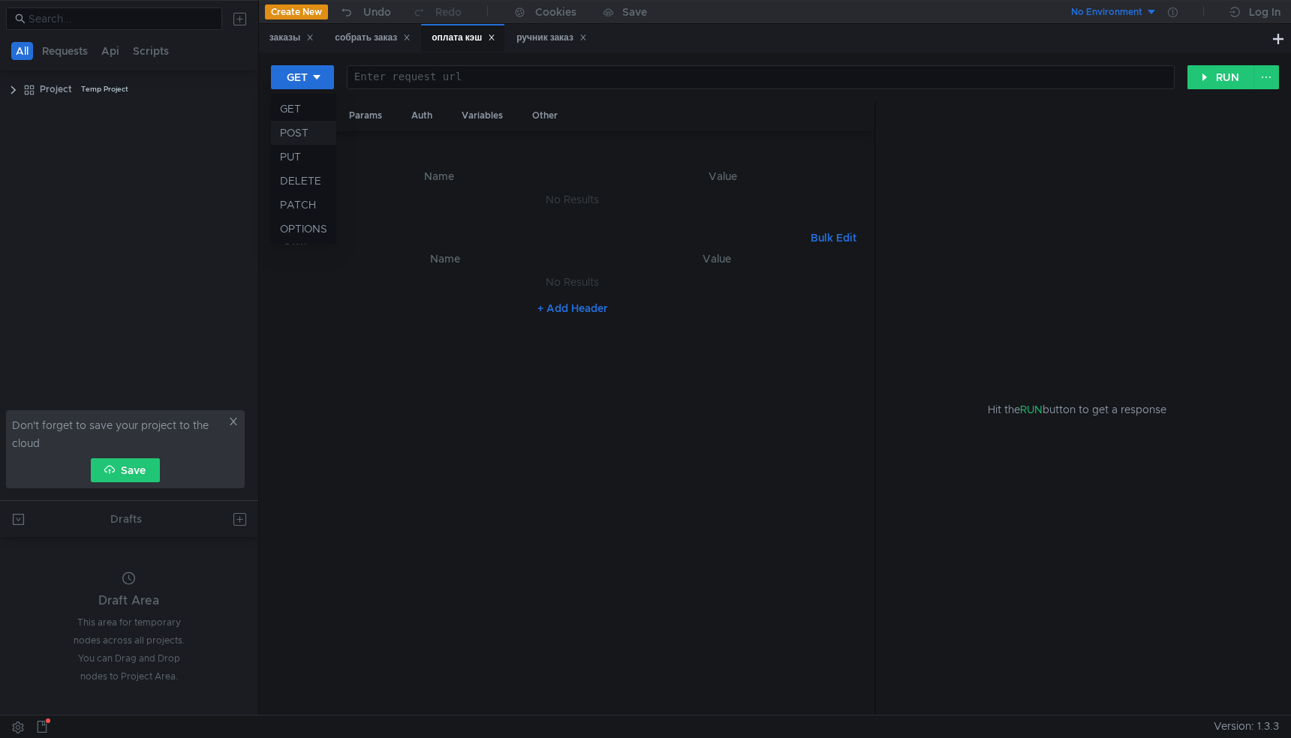
click at [310, 137] on li "POST" at bounding box center [303, 133] width 65 height 24
click at [418, 115] on div "Body" at bounding box center [422, 116] width 47 height 28
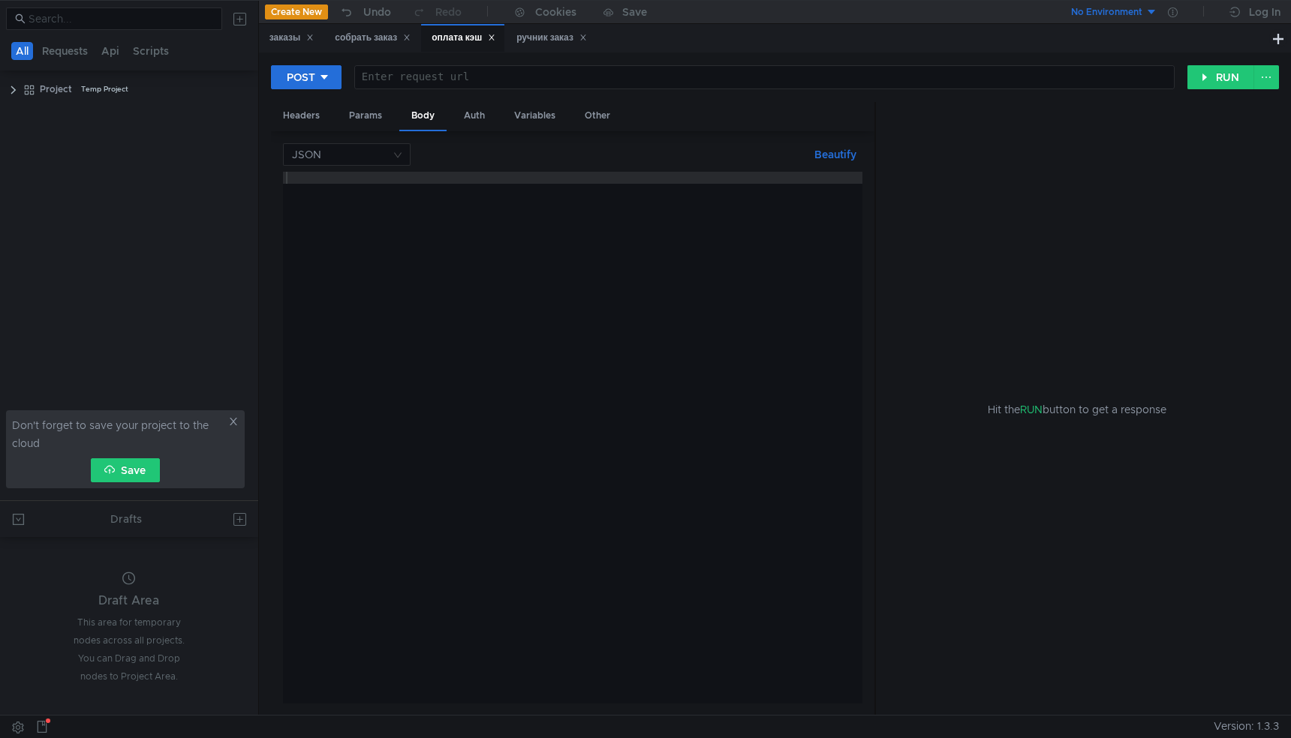
click at [435, 194] on div at bounding box center [572, 450] width 579 height 556
paste textarea "}"
type textarea "}"
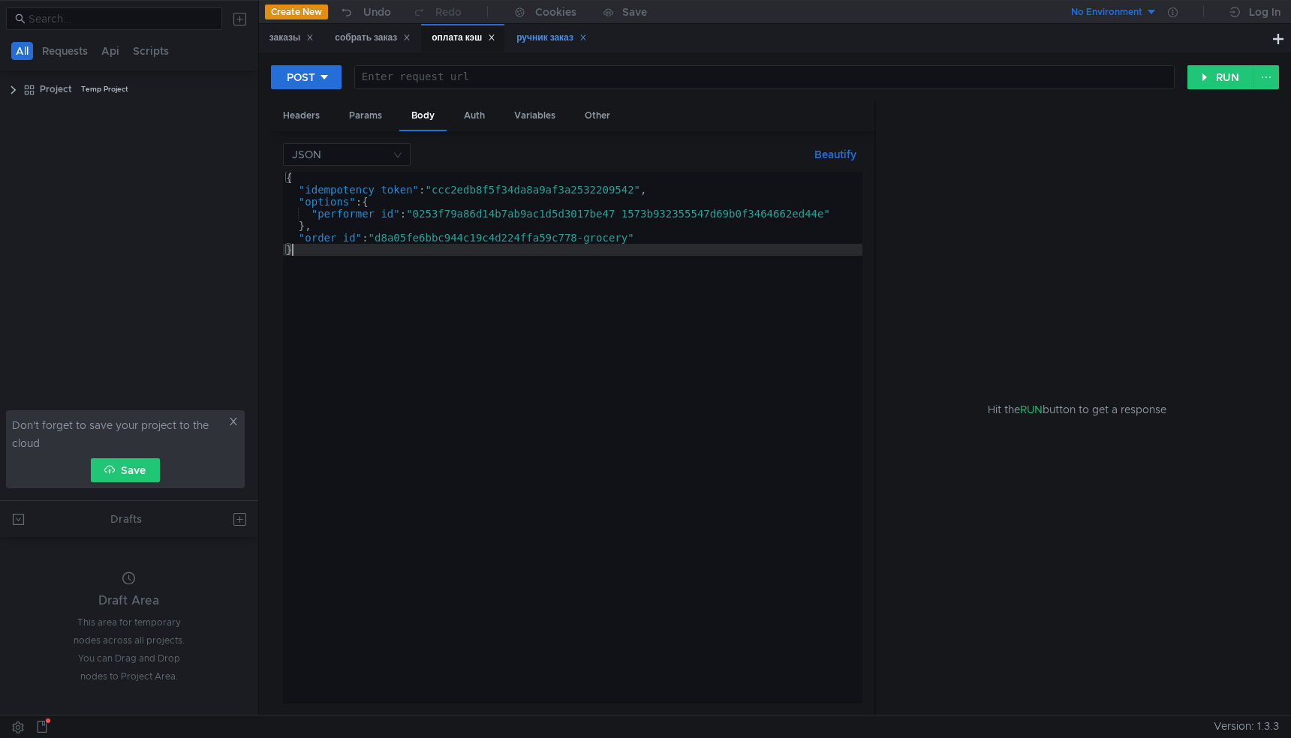
click at [556, 35] on div "ручник заказ" at bounding box center [551, 38] width 71 height 16
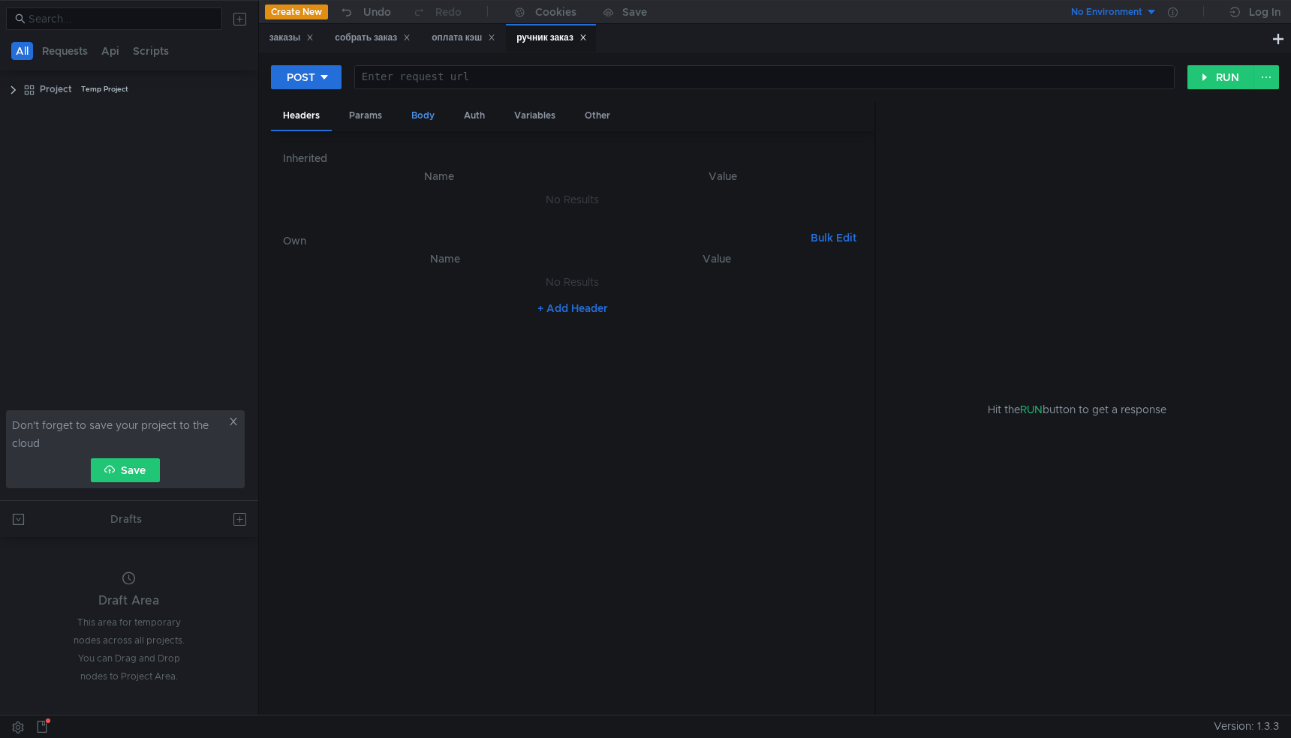
click at [426, 113] on div "Body" at bounding box center [422, 116] width 47 height 28
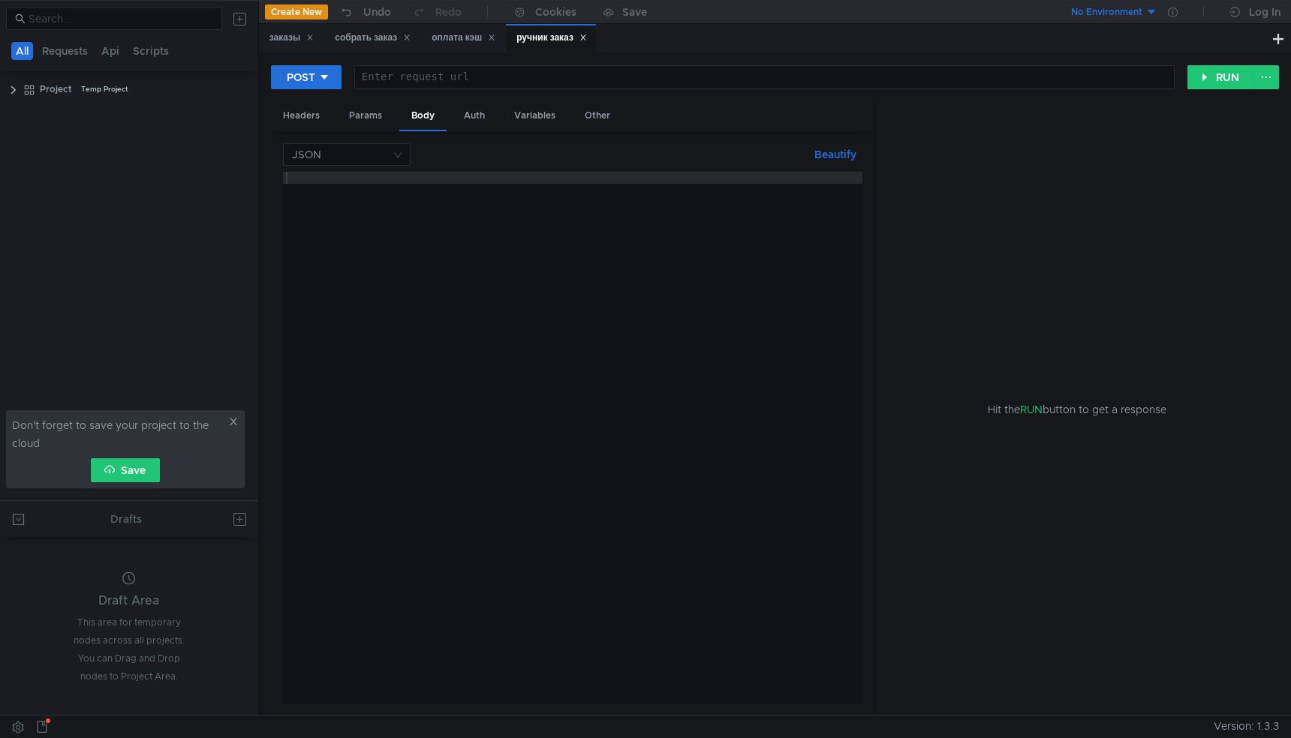
click at [343, 185] on div at bounding box center [572, 450] width 579 height 556
paste textarea "}"
type textarea "}"
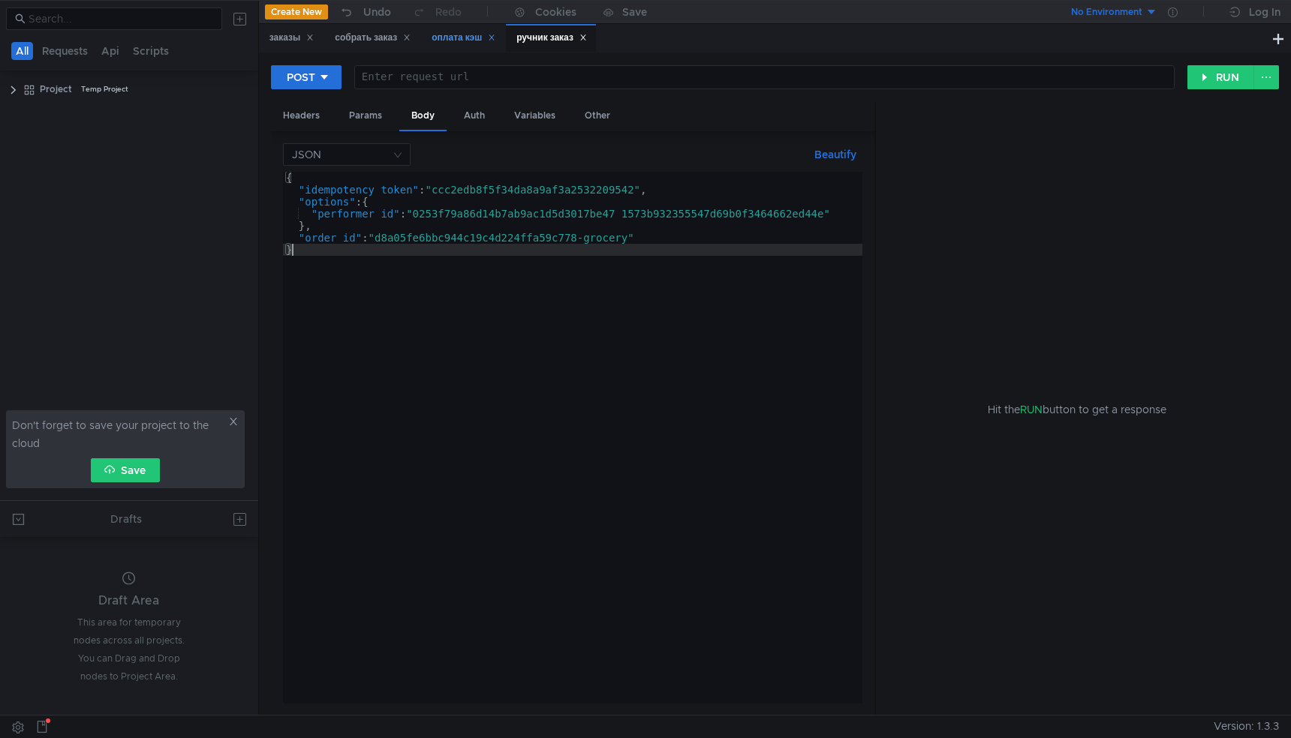
click at [477, 42] on div "оплата кэш" at bounding box center [463, 38] width 64 height 16
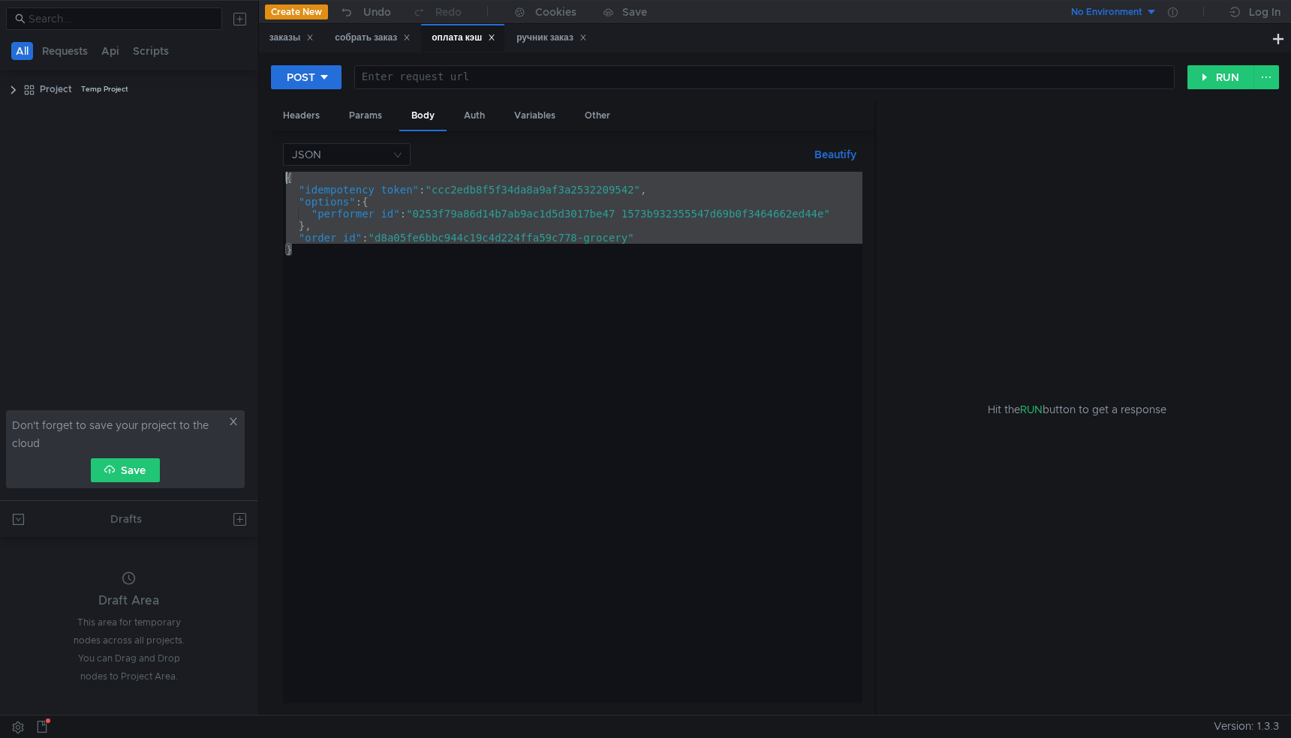
drag, startPoint x: 326, startPoint y: 258, endPoint x: 260, endPoint y: 160, distance: 118.4
click at [261, 160] on div "POST Enter request url הההההההההההההההההההההההההההההההההההההההההההההההההההההההה…" at bounding box center [775, 384] width 1032 height 663
paste textarea ""order_id": "d8a05fe6bbc944c19c4d224ffa59c778-grocery", "status": "confirmed"}"
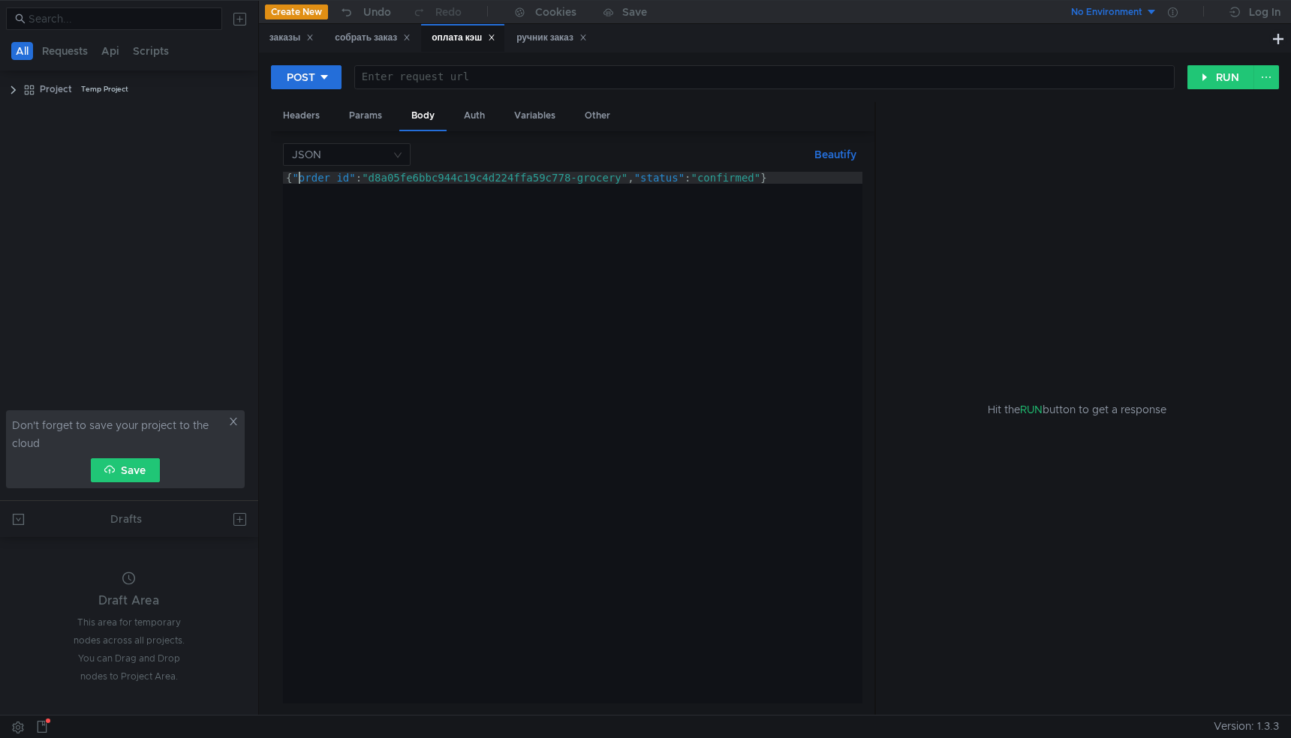
click at [296, 174] on div "{ "order_id" : "d8a05fe6bbc944c19c4d224ffa59c778-grocery" , "status" : "confirm…" at bounding box center [572, 450] width 579 height 556
type textarea ""order_id": "d8a05fe6bbc944c19c4d224ffa59c778-grocery", "status": "confirmed"}"
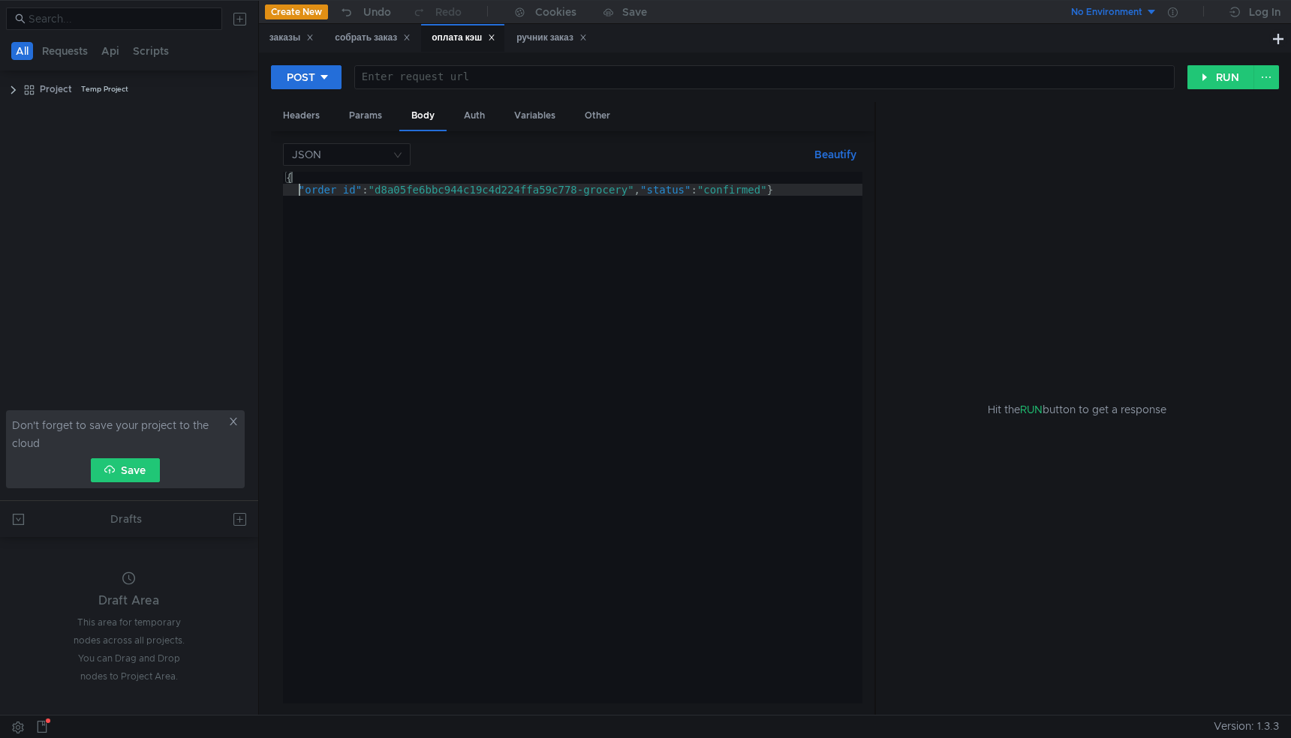
scroll to position [0, 1]
click at [785, 194] on div "{ "order_id" : "d8a05fe6bbc944c19c4d224ffa59c778-grocery" , "status" : "confirm…" at bounding box center [572, 450] width 579 height 556
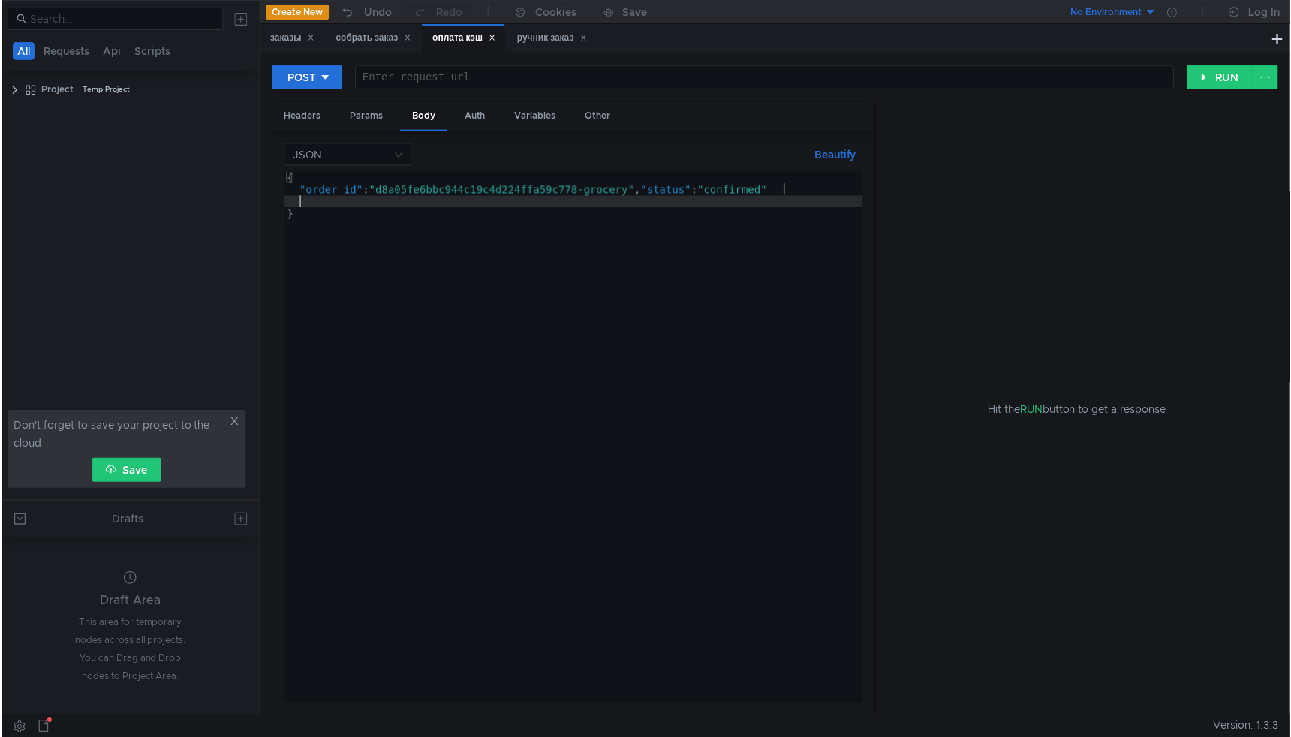
scroll to position [0, 0]
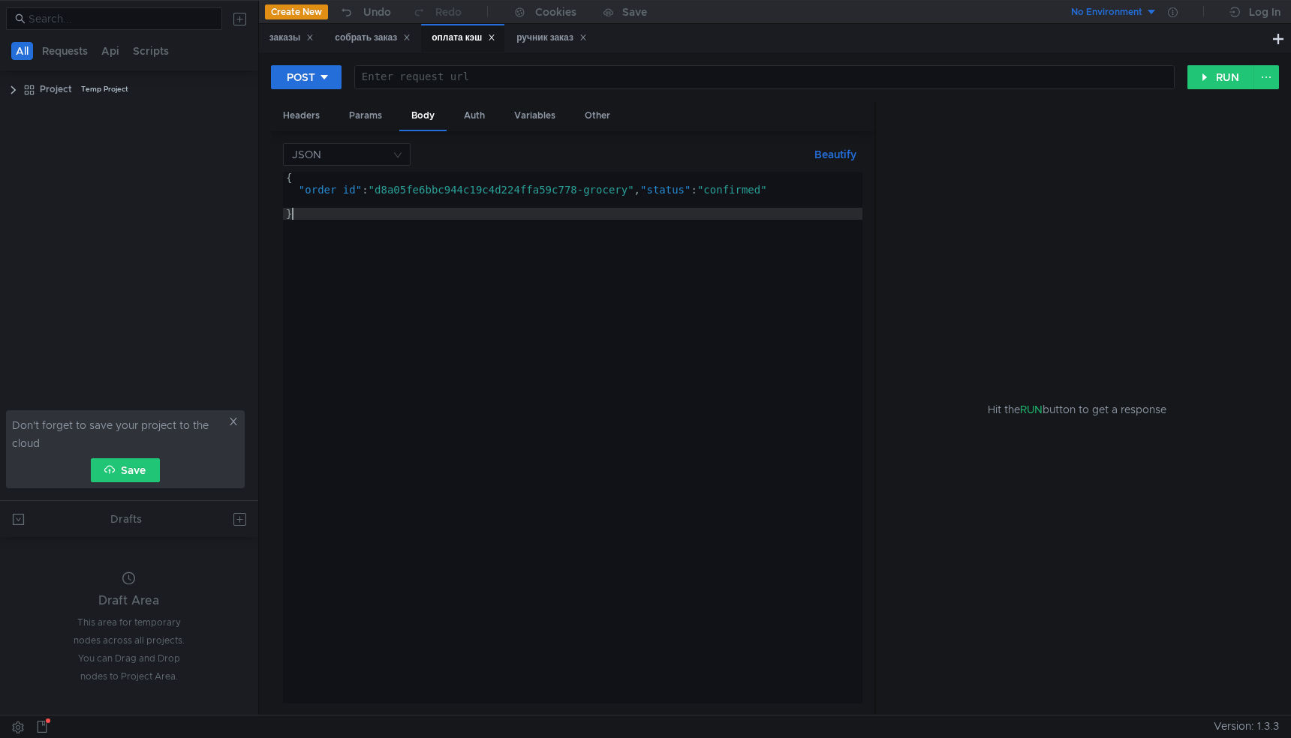
click at [678, 240] on div "{ "order_id" : "d8a05fe6bbc944c19c4d224ffa59c778-grocery" , "status" : "confirm…" at bounding box center [572, 450] width 579 height 556
type textarea "}"
click at [1246, 15] on icon at bounding box center [1239, 12] width 20 height 11
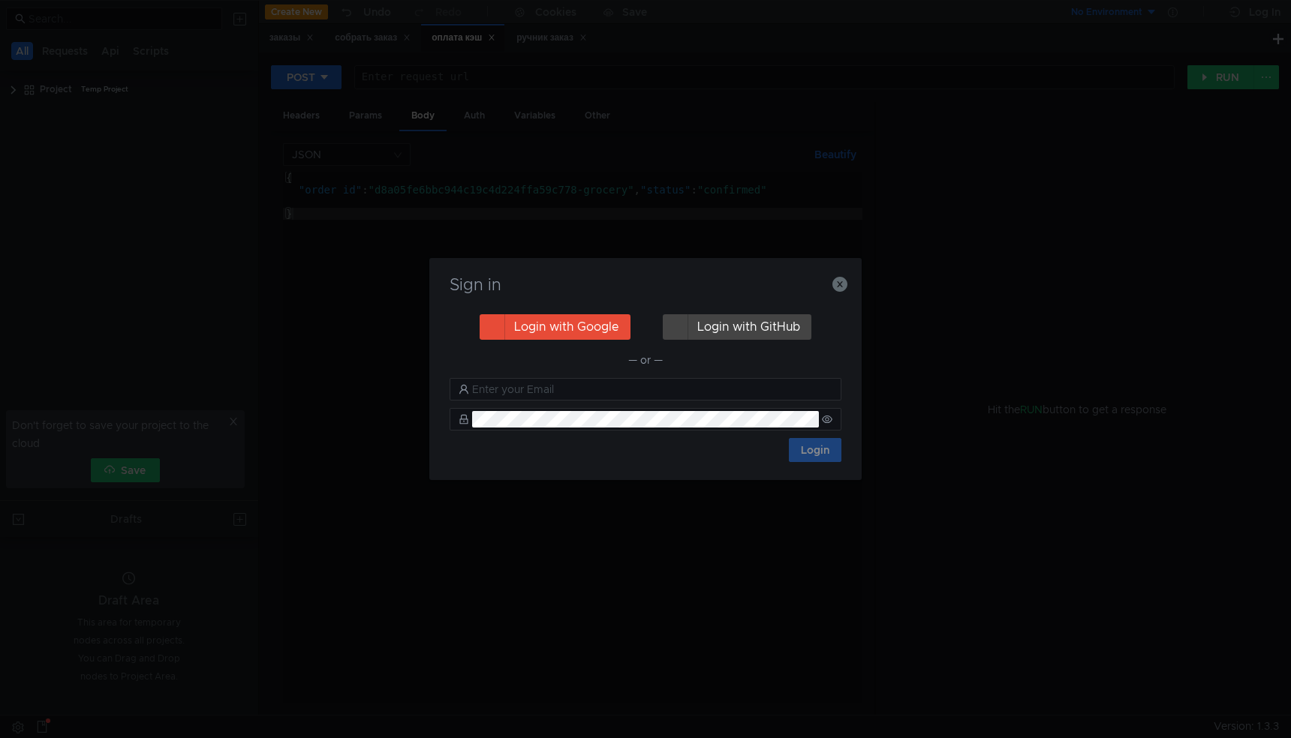
click at [596, 323] on button "Login with Google" at bounding box center [554, 327] width 151 height 26
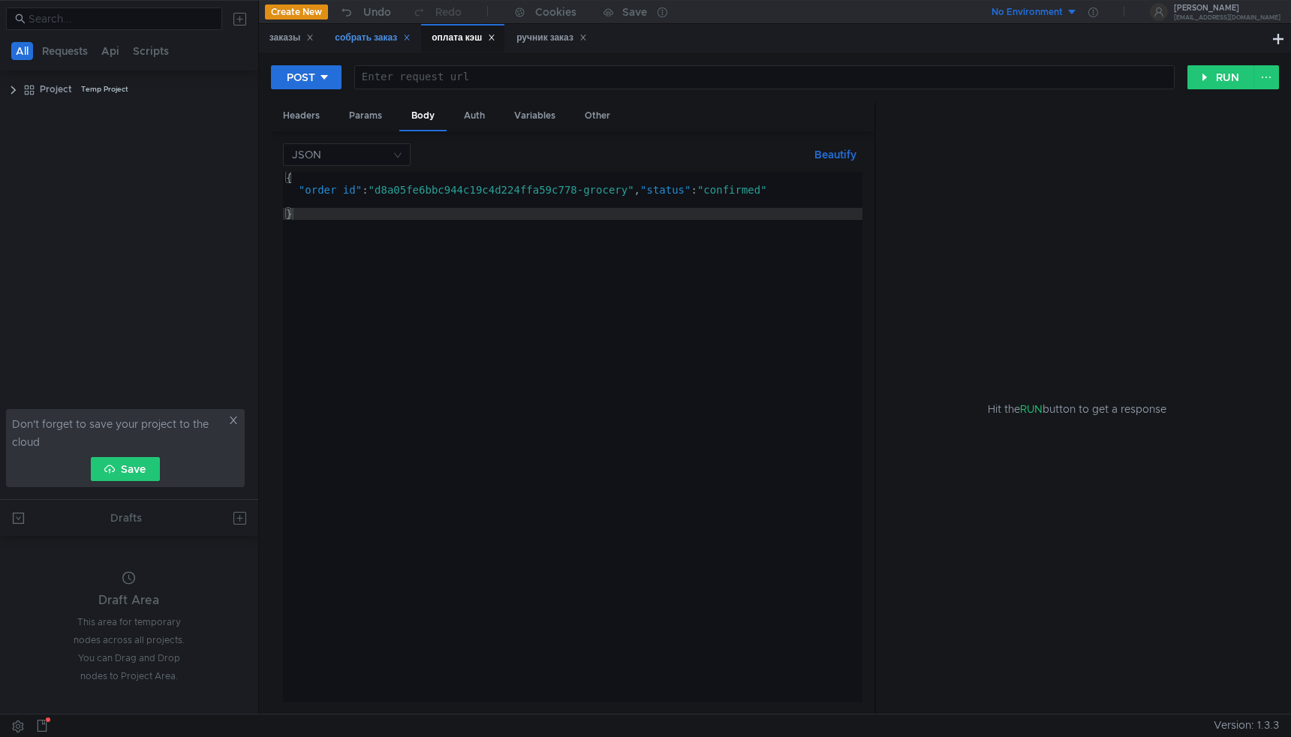
click at [383, 40] on div "собрать заказ" at bounding box center [373, 38] width 76 height 16
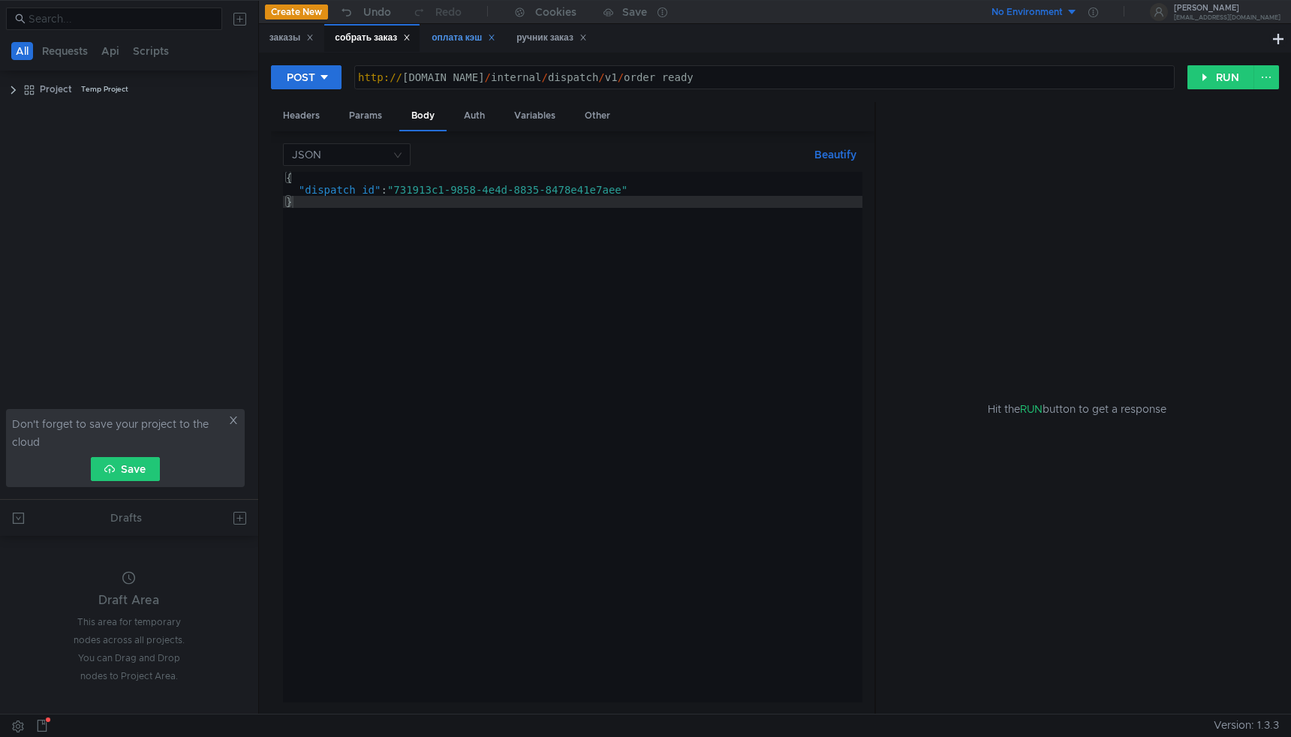
click at [443, 42] on div "оплата кэш" at bounding box center [463, 38] width 64 height 16
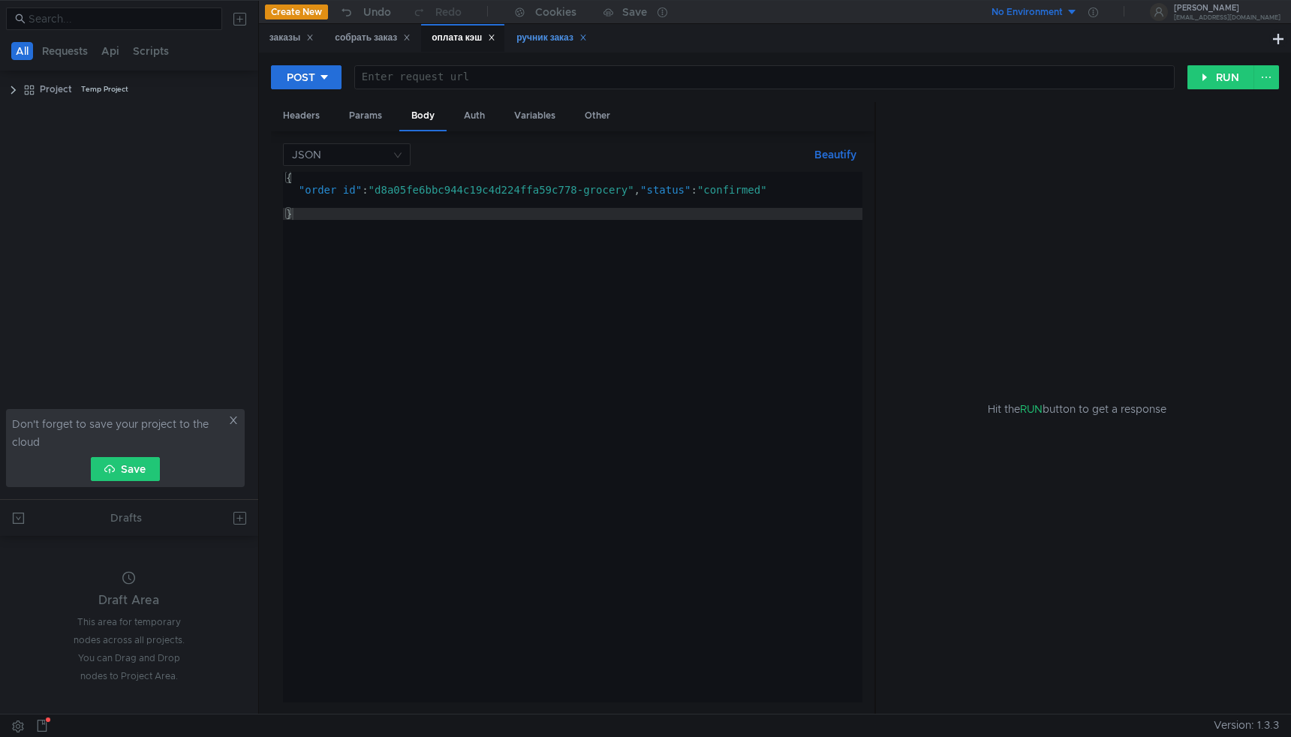
click at [556, 42] on div "ручник заказ" at bounding box center [551, 38] width 71 height 16
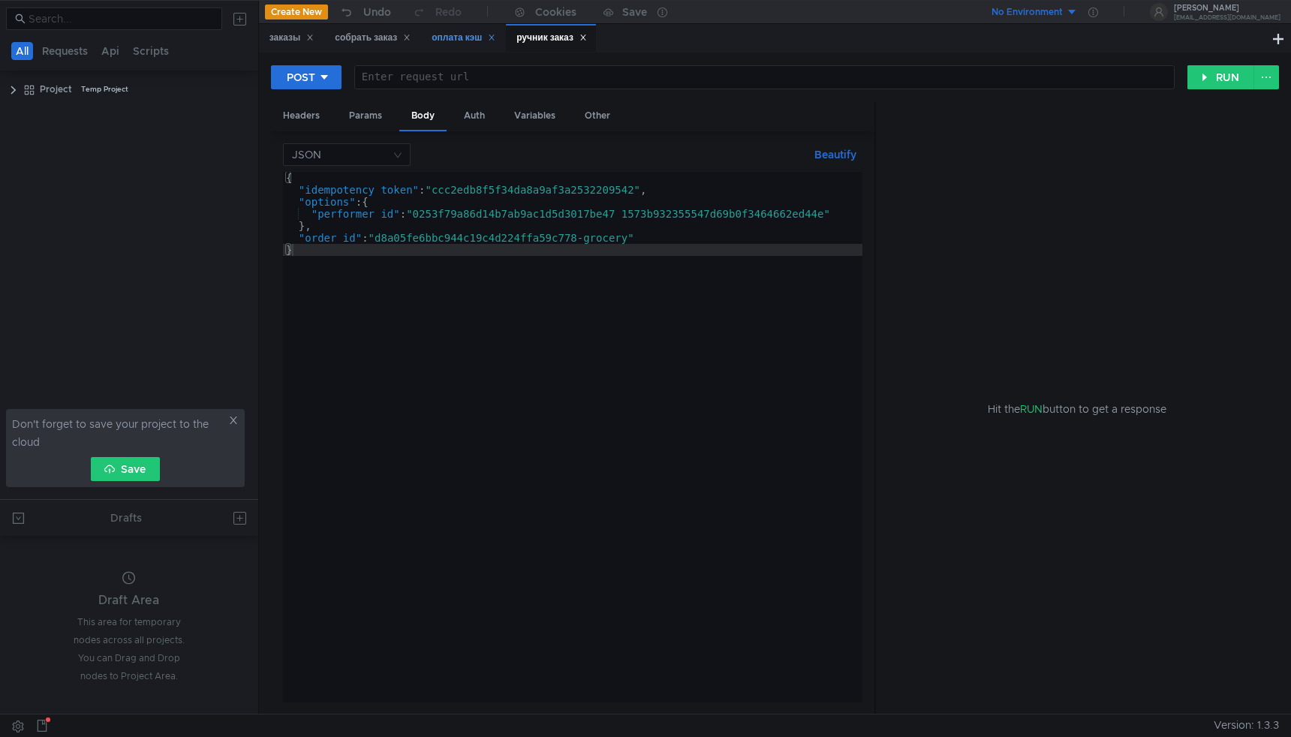
click at [475, 44] on div "оплата кэш" at bounding box center [463, 38] width 64 height 16
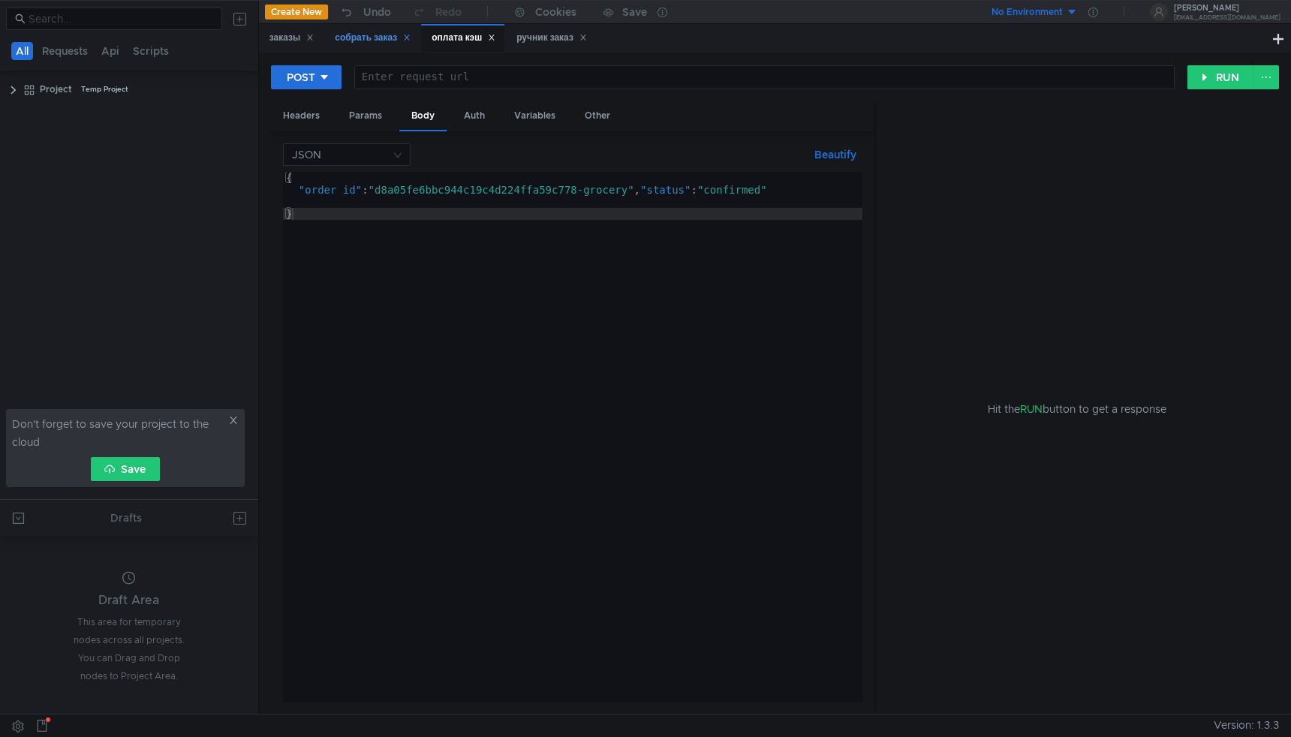
click at [383, 42] on div "собрать заказ" at bounding box center [373, 38] width 76 height 16
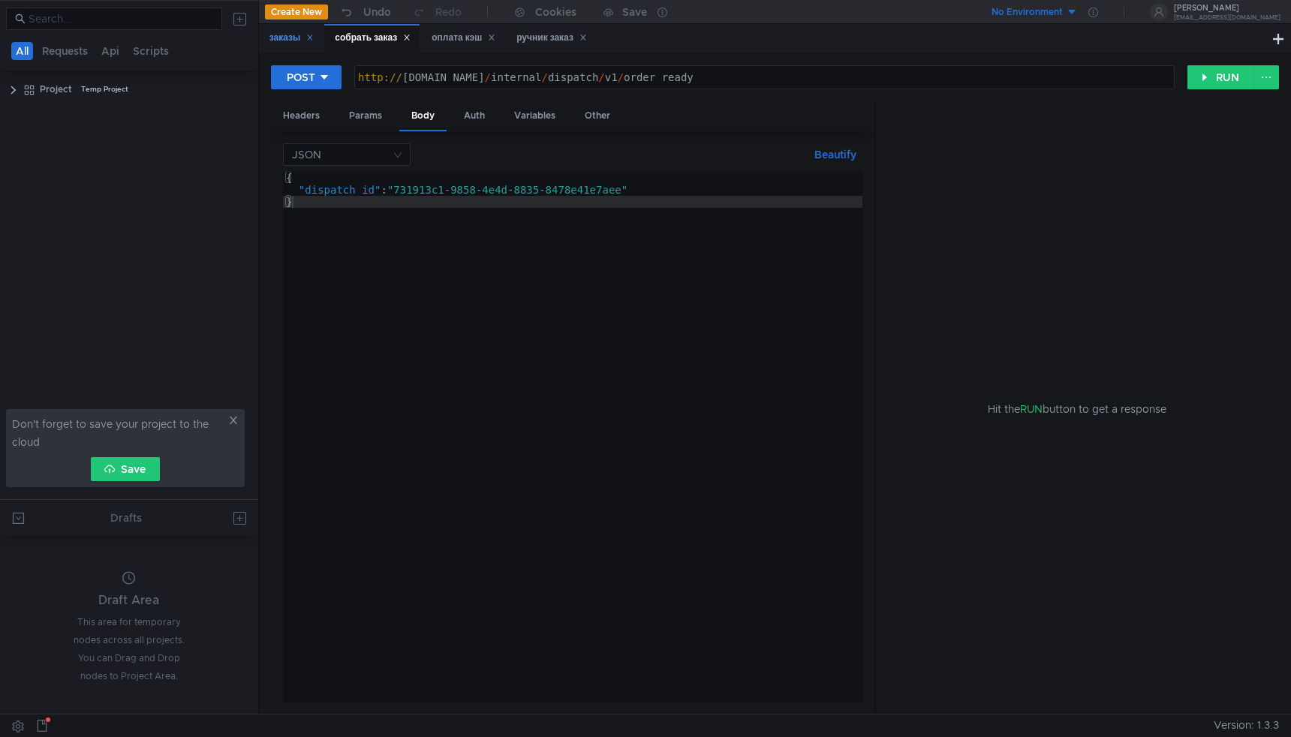
click at [296, 41] on div "заказы" at bounding box center [291, 38] width 45 height 16
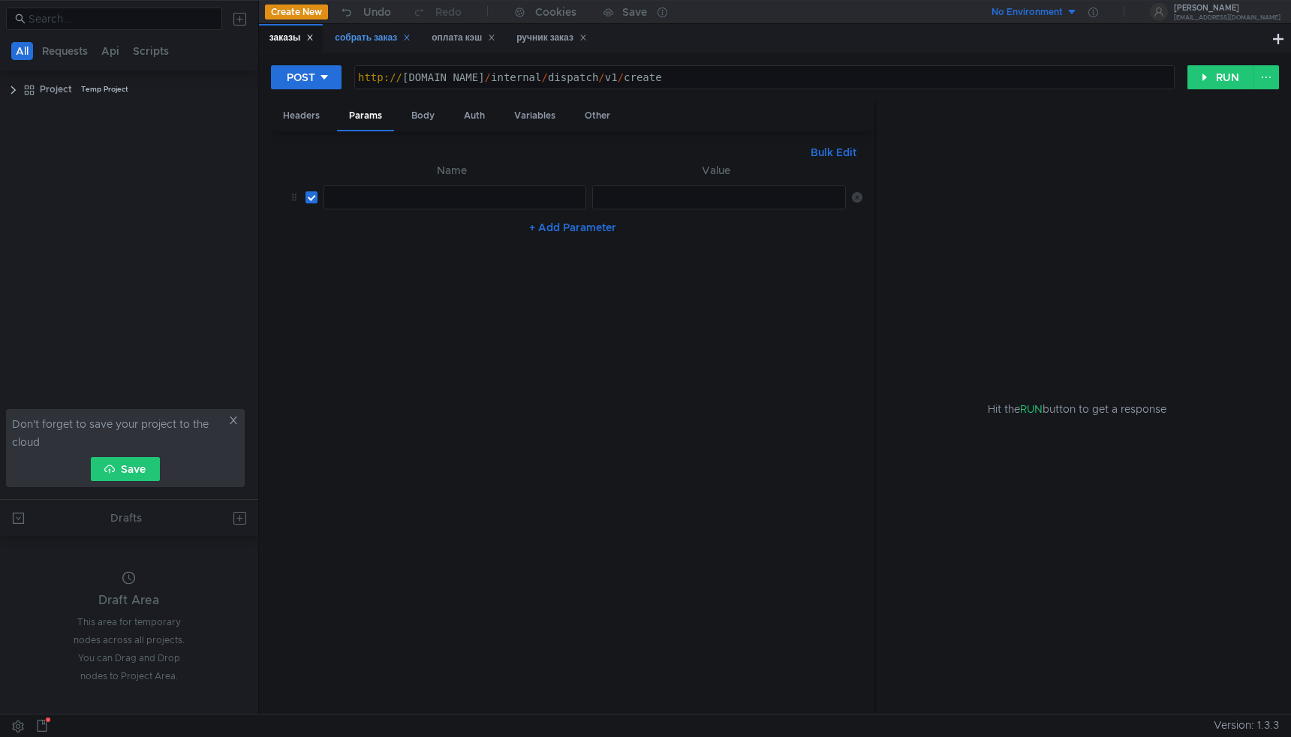
click at [364, 38] on div "собрать заказ" at bounding box center [373, 38] width 76 height 16
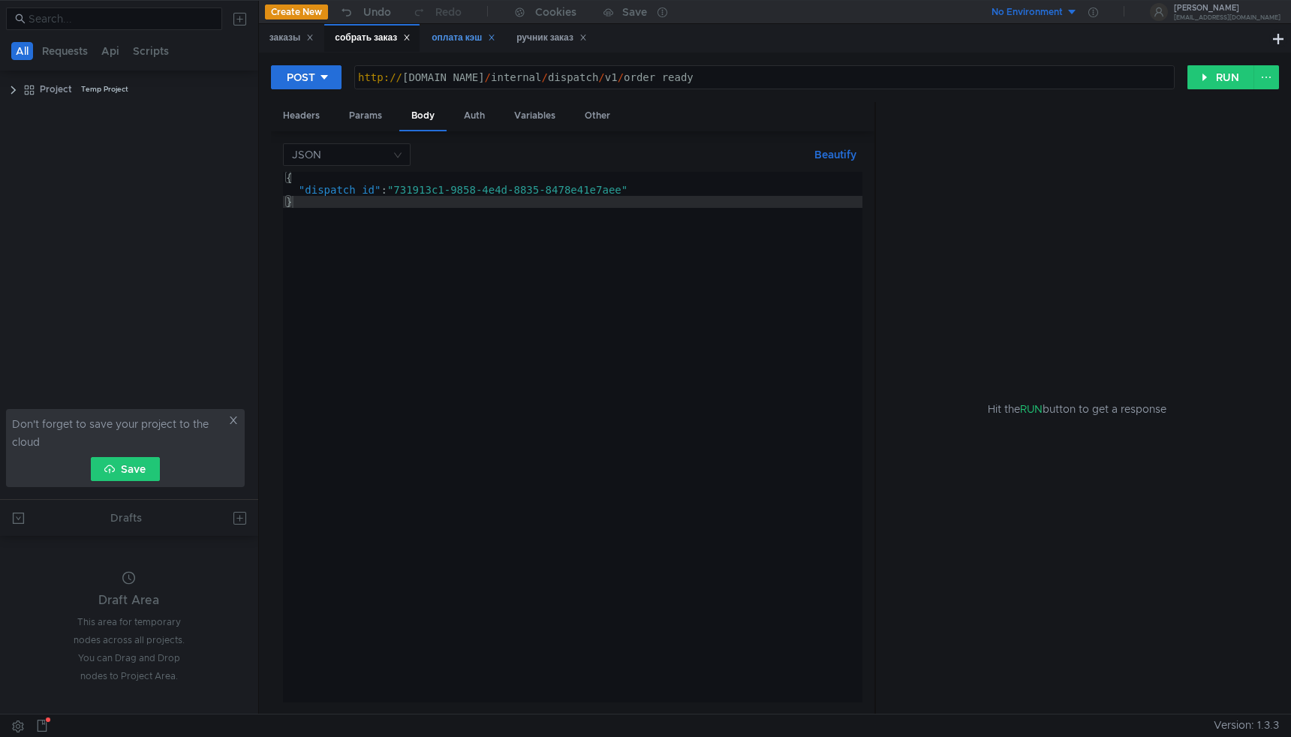
click at [444, 33] on div "оплата кэш" at bounding box center [463, 38] width 64 height 16
